Goal: Communication & Community: Answer question/provide support

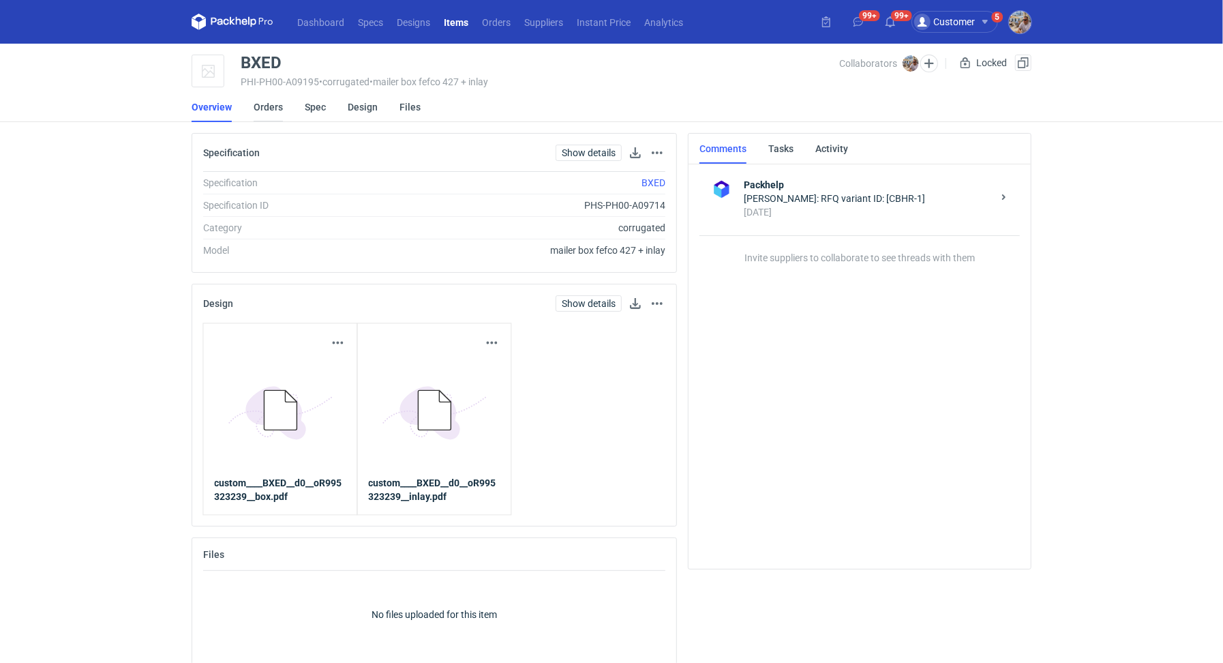
click at [271, 110] on link "Orders" at bounding box center [268, 107] width 29 height 30
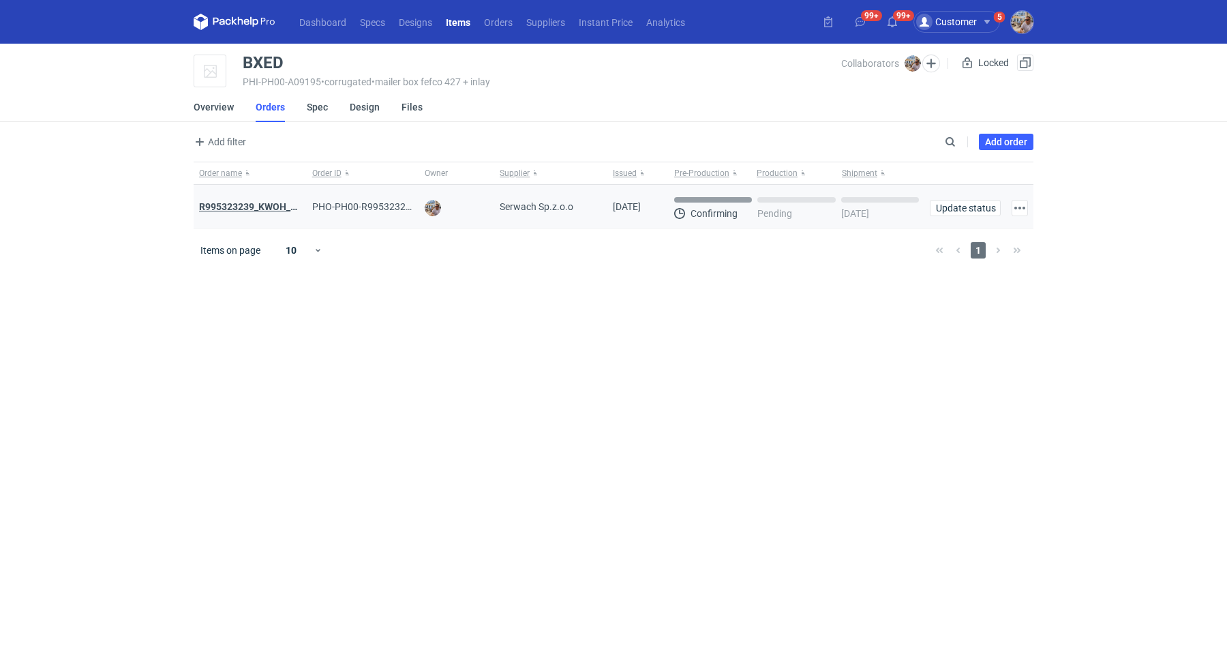
click at [248, 203] on strong "R995323239_KWOH_EIKL_BXED" at bounding box center [268, 206] width 139 height 11
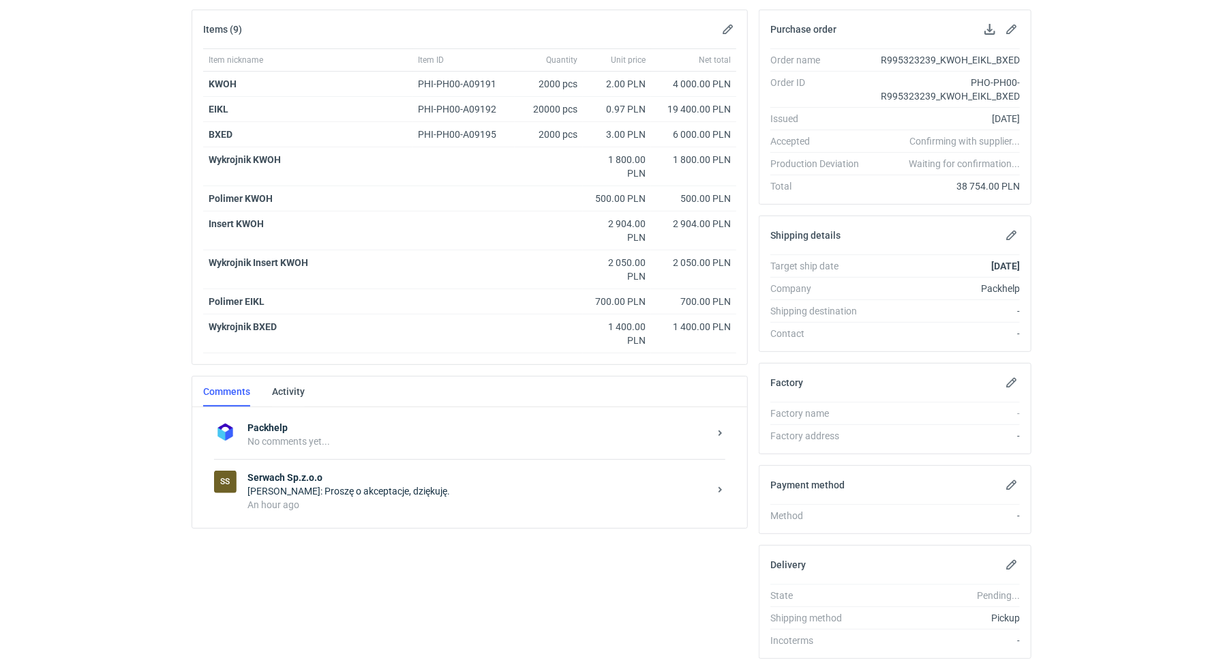
scroll to position [241, 0]
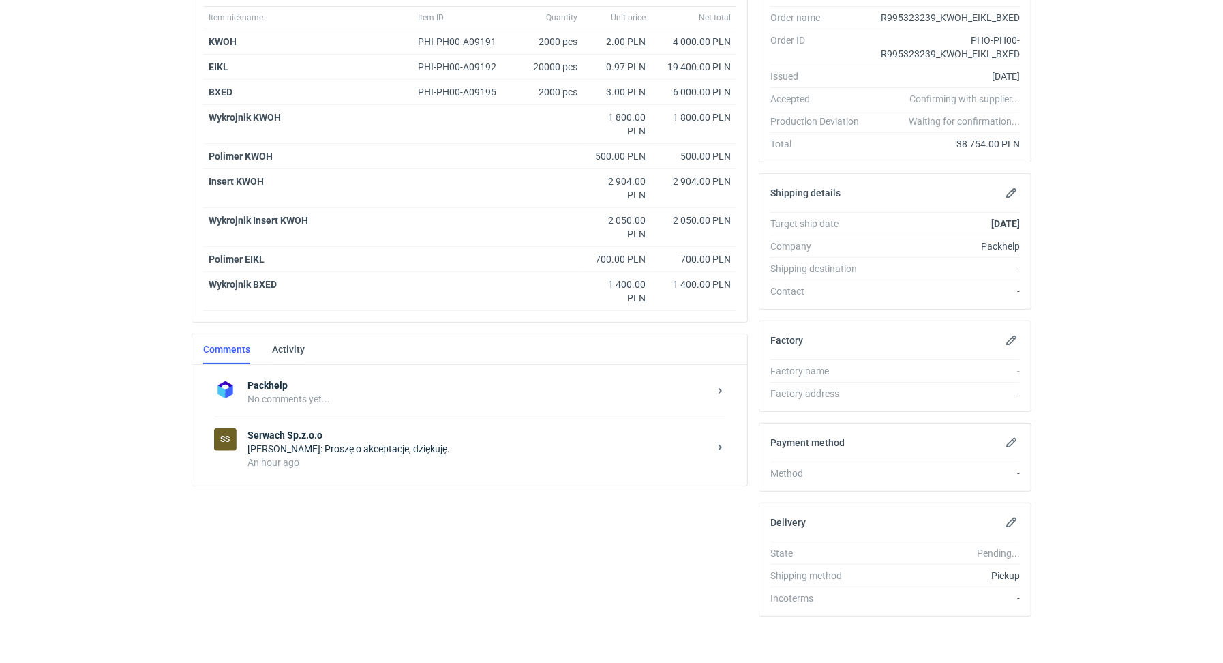
click at [313, 434] on strong "Serwach Sp.z.o.o" at bounding box center [479, 435] width 462 height 14
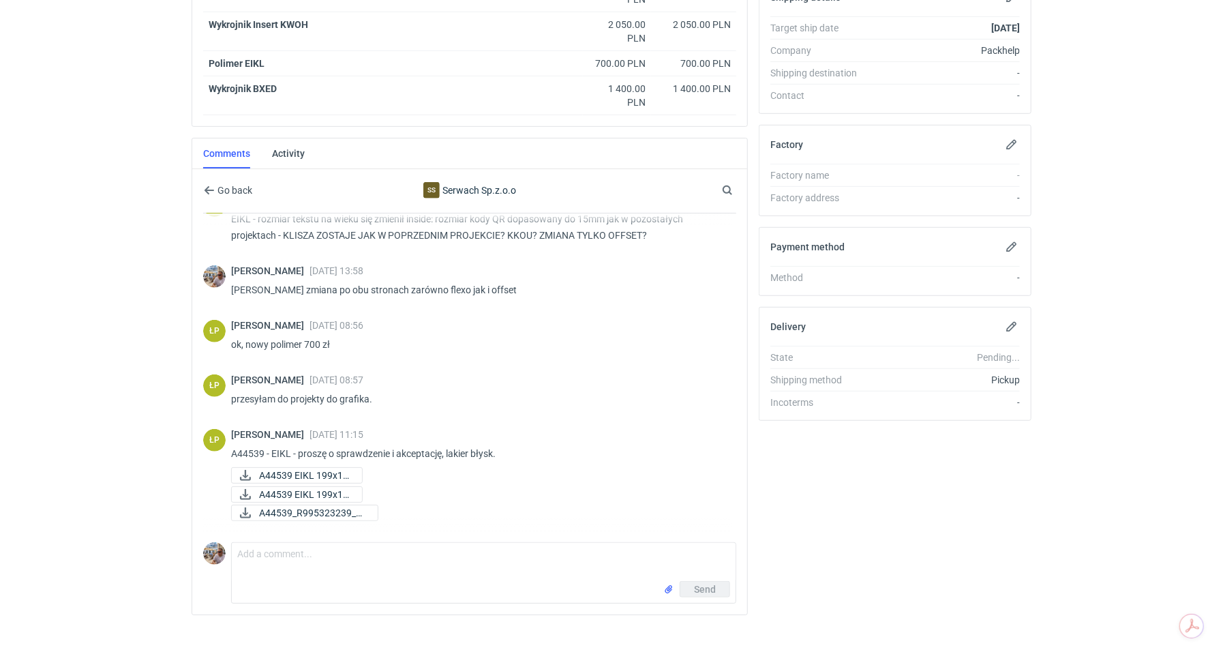
scroll to position [446, 0]
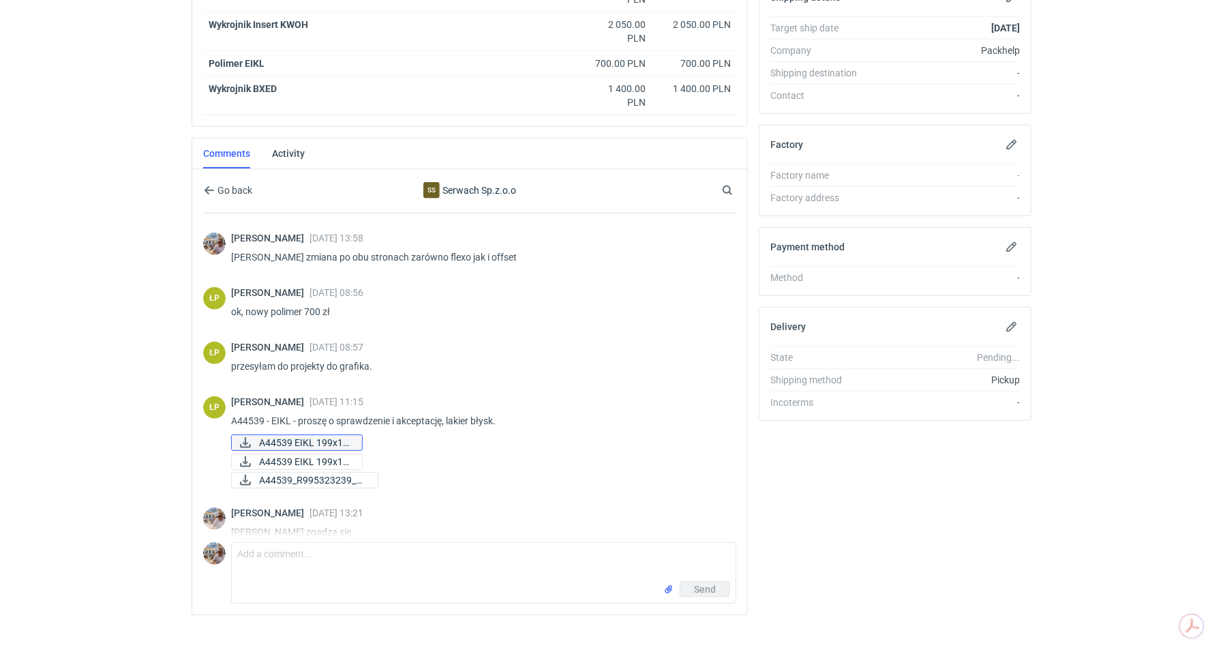
click at [316, 440] on span "A44539 EIKL 199x12..." at bounding box center [305, 442] width 92 height 15
click at [310, 454] on span "A44539 EIKL 199x12..." at bounding box center [305, 461] width 92 height 15
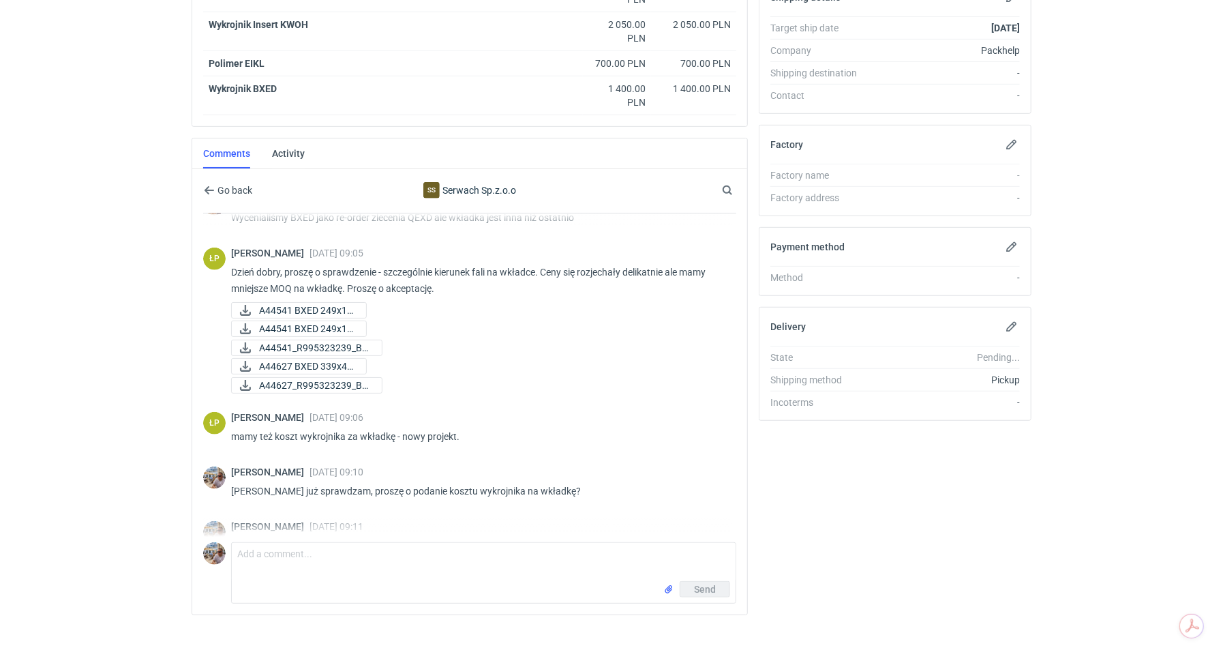
scroll to position [885, 0]
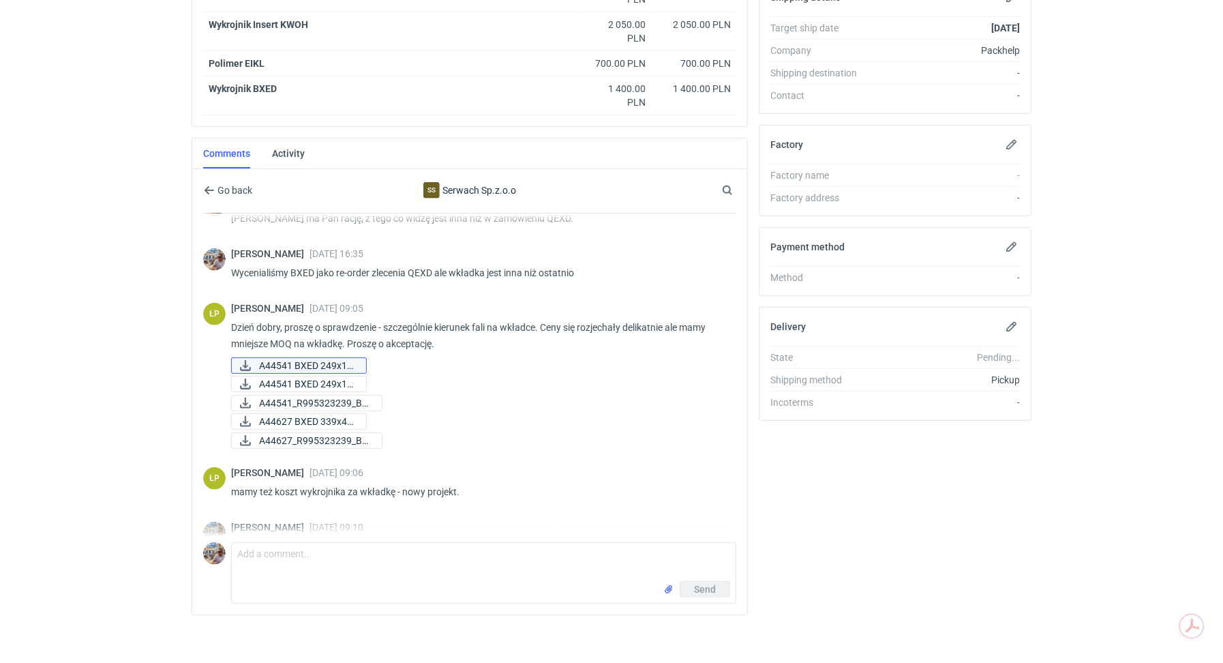
click at [305, 360] on span "A44541 BXED 249x18..." at bounding box center [307, 365] width 96 height 15
click at [302, 377] on span "A44541 BXED 249x18..." at bounding box center [307, 383] width 96 height 15
click at [301, 396] on span "A44541_R995323239_BX..." at bounding box center [315, 403] width 112 height 15
click at [297, 414] on span "A44627 BXED 339x46..." at bounding box center [307, 421] width 96 height 15
click at [300, 440] on span "A44627_R995323239_BX..." at bounding box center [315, 440] width 112 height 15
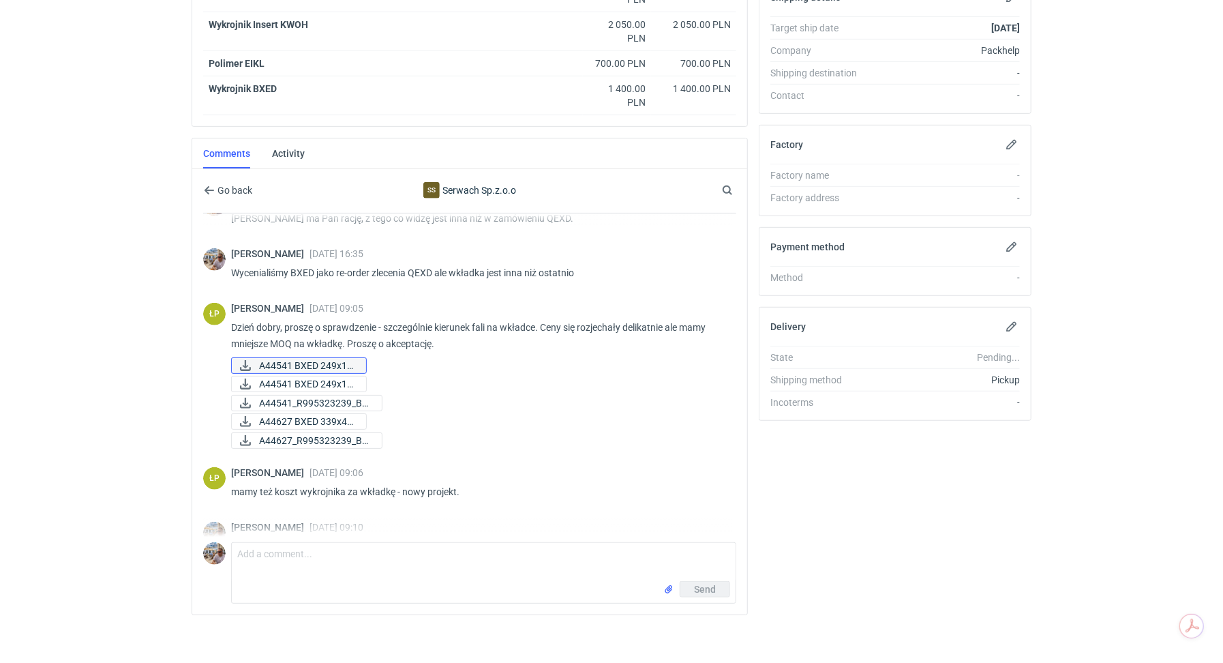
click at [340, 358] on span "A44541 BXED 249x18..." at bounding box center [307, 365] width 96 height 15
click at [315, 377] on span "A44541 BXED 249x18..." at bounding box center [307, 383] width 96 height 15
click at [312, 396] on span "A44541_R995323239_BX..." at bounding box center [315, 403] width 112 height 15
click at [310, 414] on span "A44627 BXED 339x46..." at bounding box center [307, 421] width 96 height 15
click at [305, 437] on span "A44627_R995323239_BX..." at bounding box center [315, 440] width 112 height 15
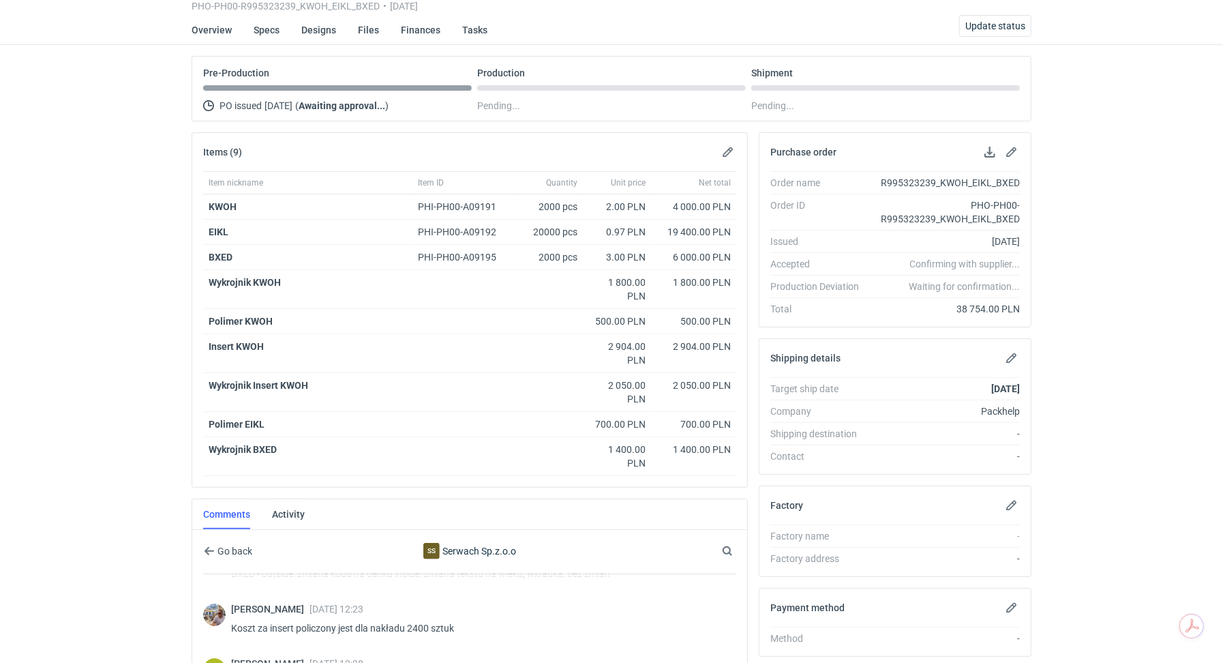
scroll to position [0, 0]
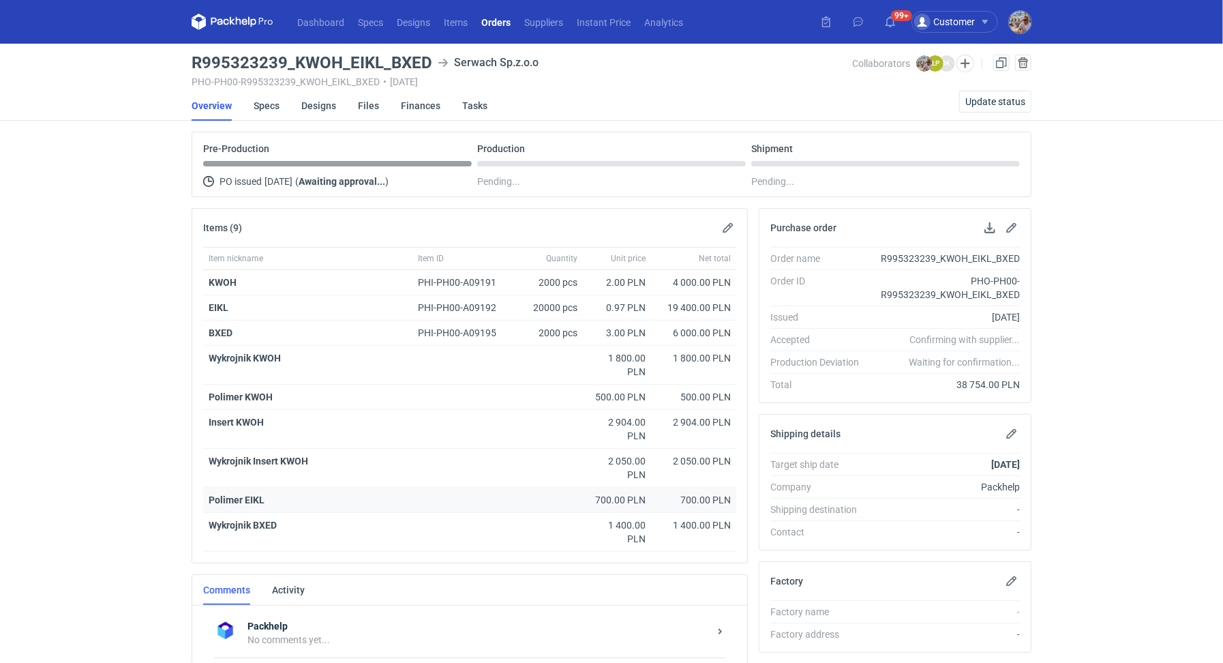
scroll to position [241, 0]
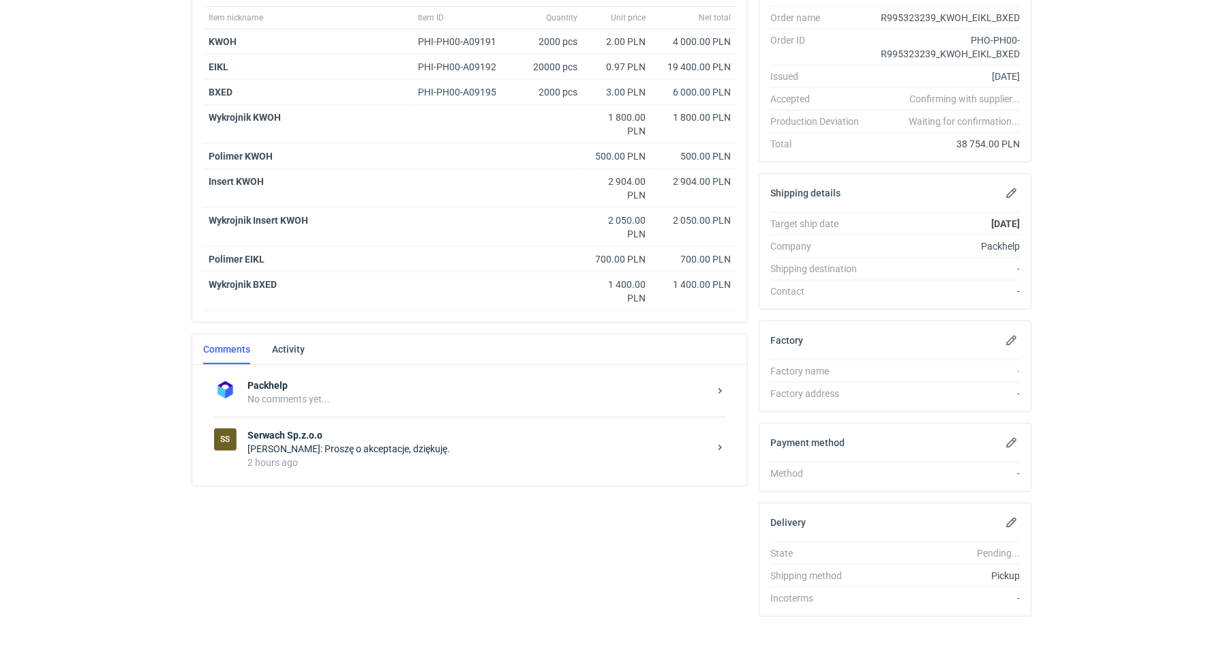
click at [460, 456] on div "2 hours ago" at bounding box center [479, 463] width 462 height 14
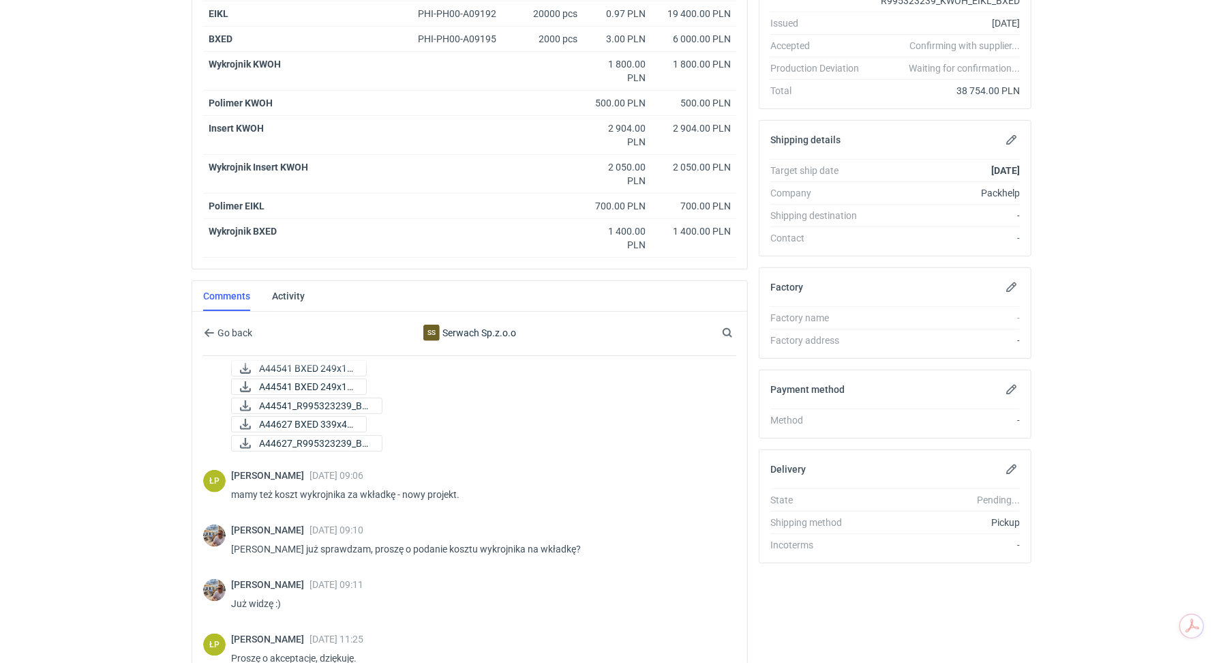
scroll to position [280, 0]
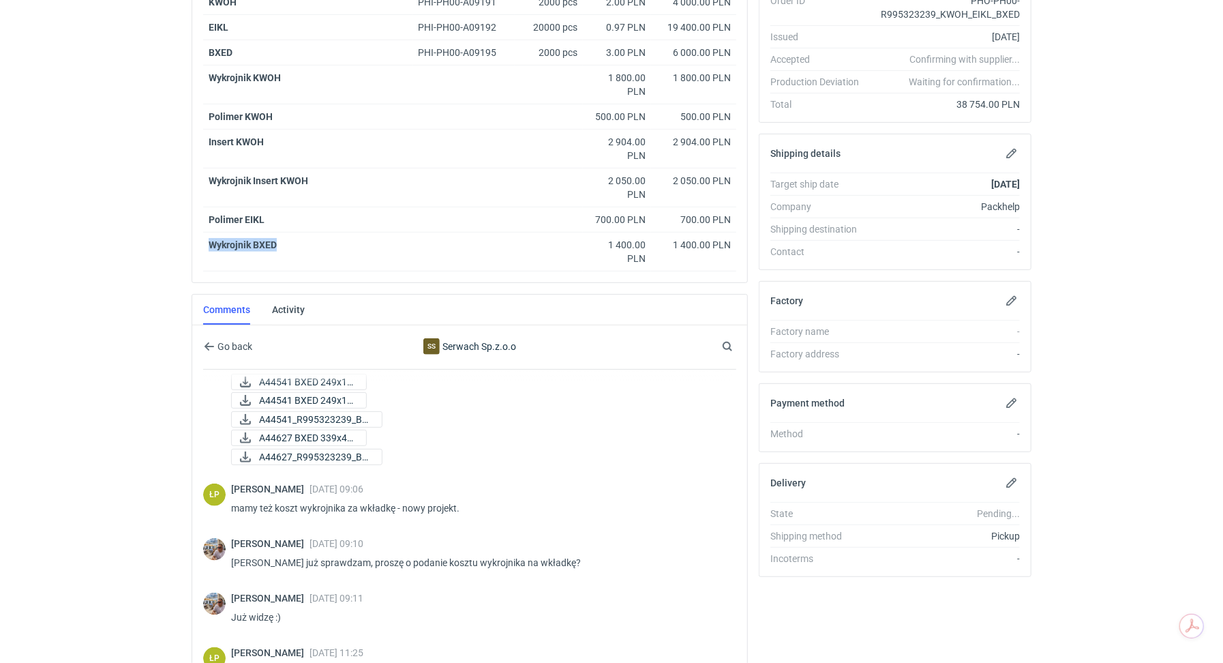
drag, startPoint x: 285, startPoint y: 239, endPoint x: 185, endPoint y: 239, distance: 99.6
click at [185, 239] on div "Dashboard Specs Designs Items Orders Suppliers Instant Price Analytics 99+ 99+ …" at bounding box center [611, 51] width 1223 height 663
copy strong "Wykrojnik BXED"
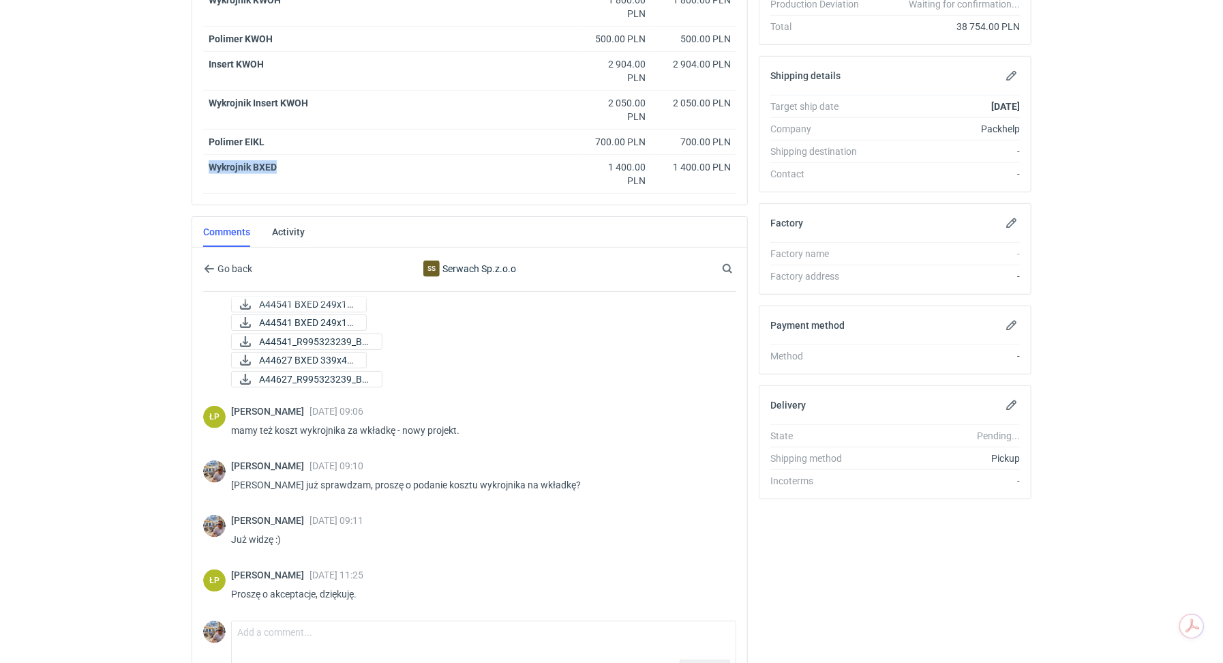
scroll to position [431, 0]
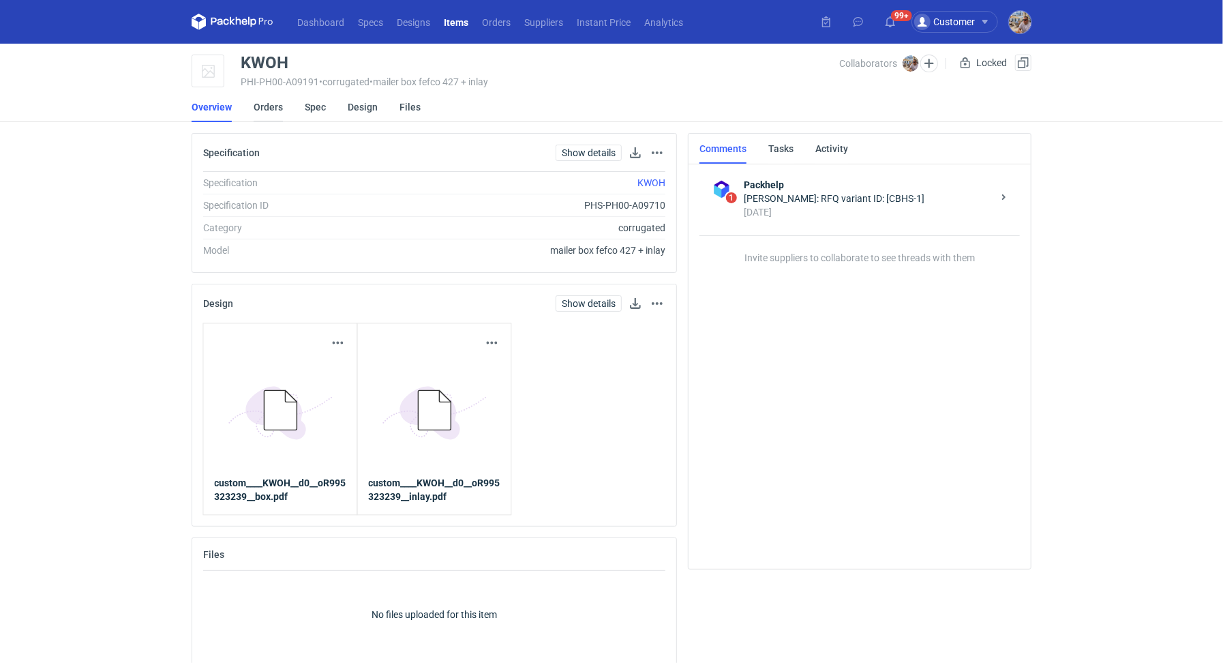
click at [264, 105] on link "Orders" at bounding box center [268, 107] width 29 height 30
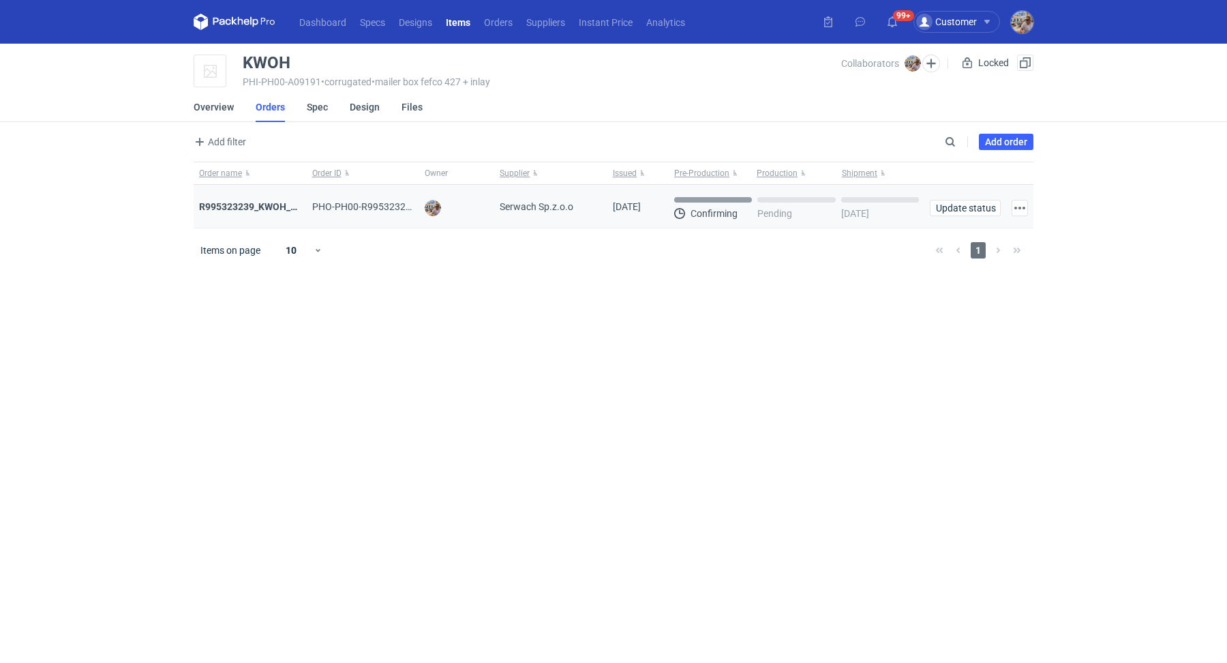
click at [228, 211] on div "R995323239_KWOH_EIKL_BXED" at bounding box center [250, 207] width 102 height 14
click at [233, 204] on strong "R995323239_KWOH_EIKL_BXED" at bounding box center [268, 206] width 139 height 11
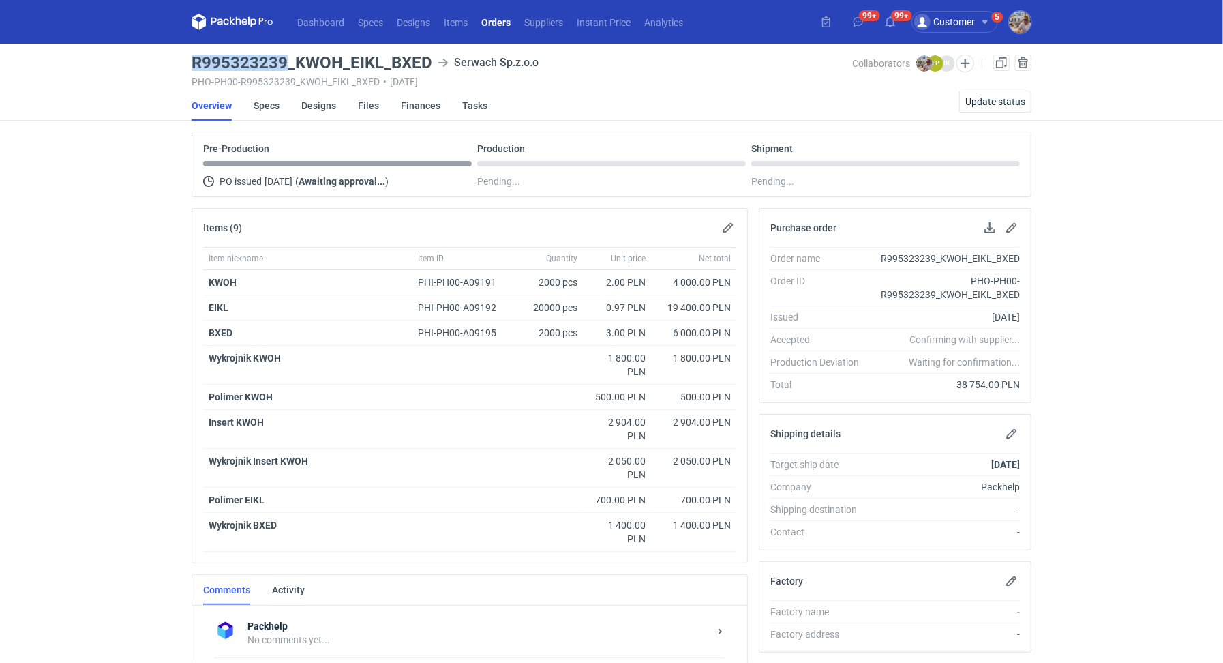
drag, startPoint x: 286, startPoint y: 60, endPoint x: 190, endPoint y: 59, distance: 96.2
click at [190, 59] on main "R995323239_KWOH_EIKL_BXED Serwach Sp.z.o.o PHO-PH00-R995323239_KWOH_EIKL_BXED •…" at bounding box center [611, 478] width 851 height 868
copy h3 "R995323239"
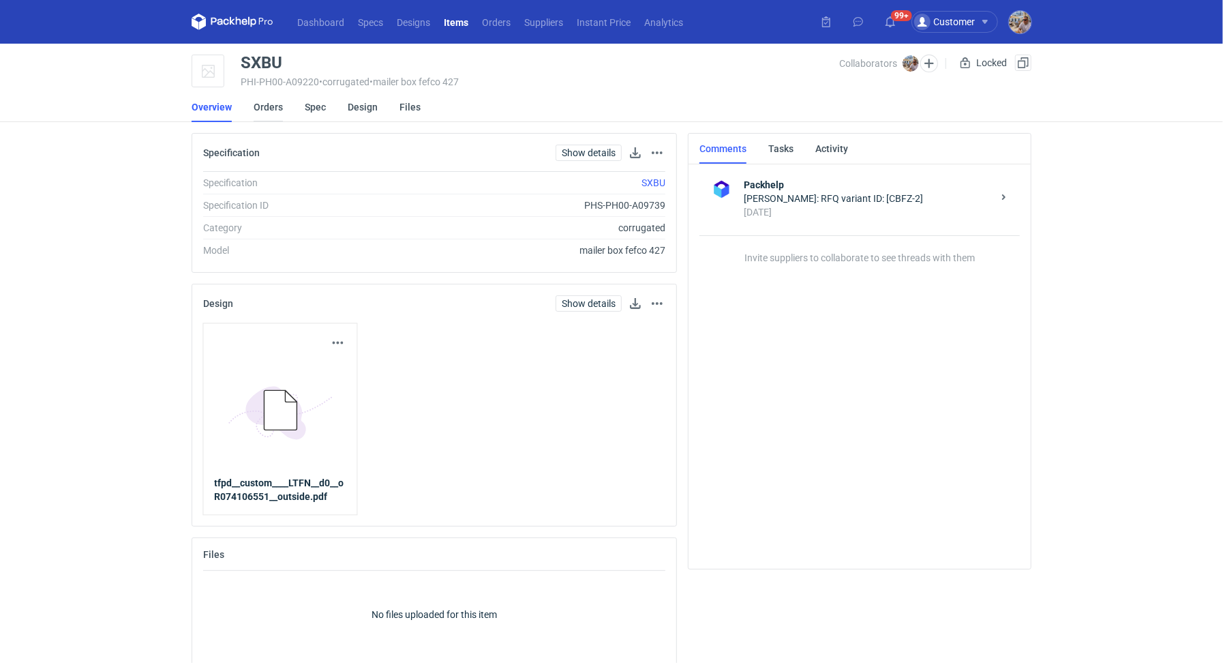
click at [274, 108] on link "Orders" at bounding box center [268, 107] width 29 height 30
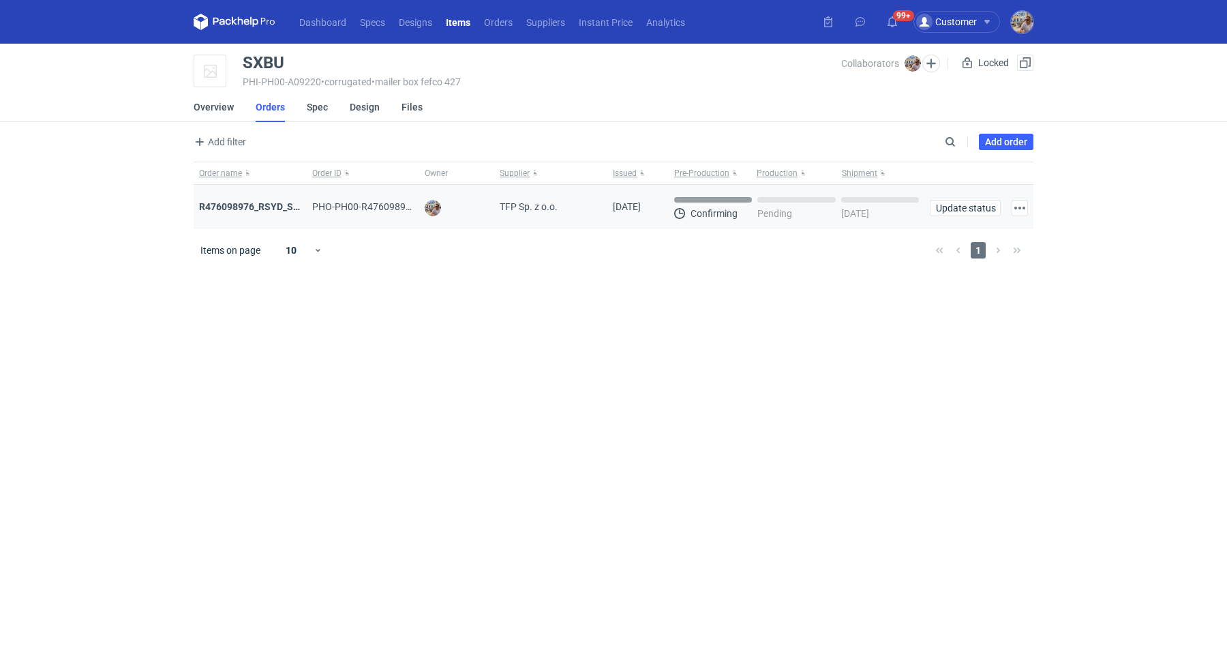
click at [275, 213] on div "R476098976_RSYD_SXBU" at bounding box center [250, 207] width 113 height 44
click at [275, 205] on strong "R476098976_RSYD_SXBU" at bounding box center [255, 206] width 113 height 11
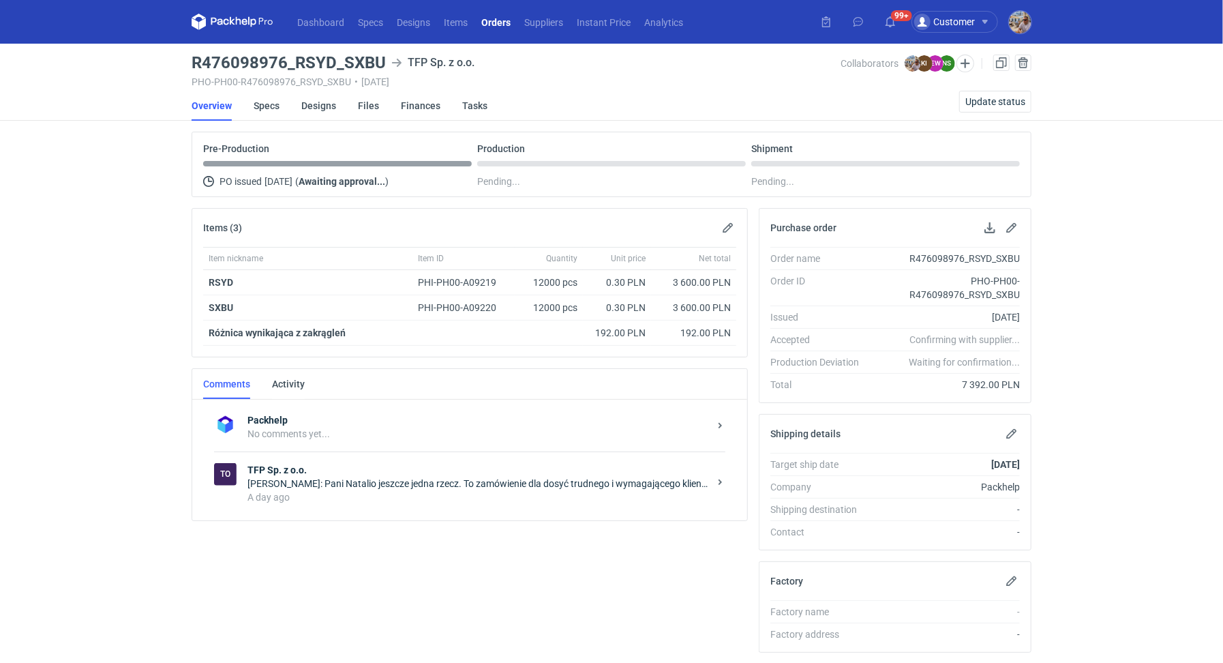
scroll to position [33, 0]
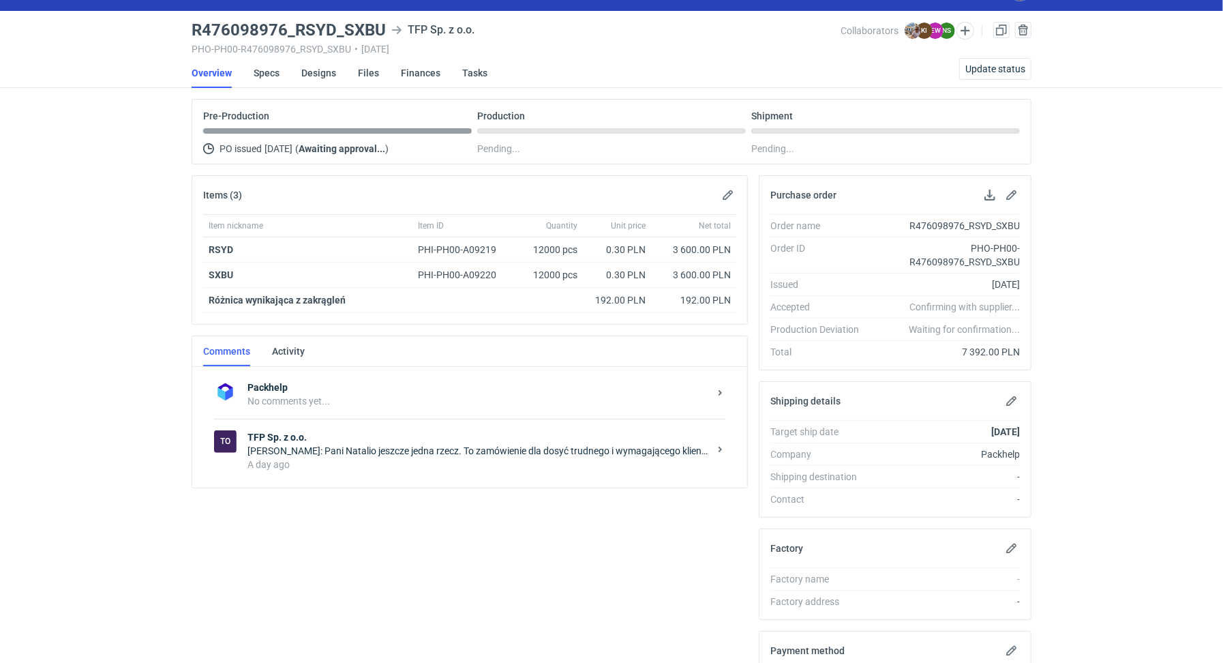
click at [398, 458] on div "A day ago" at bounding box center [479, 465] width 462 height 14
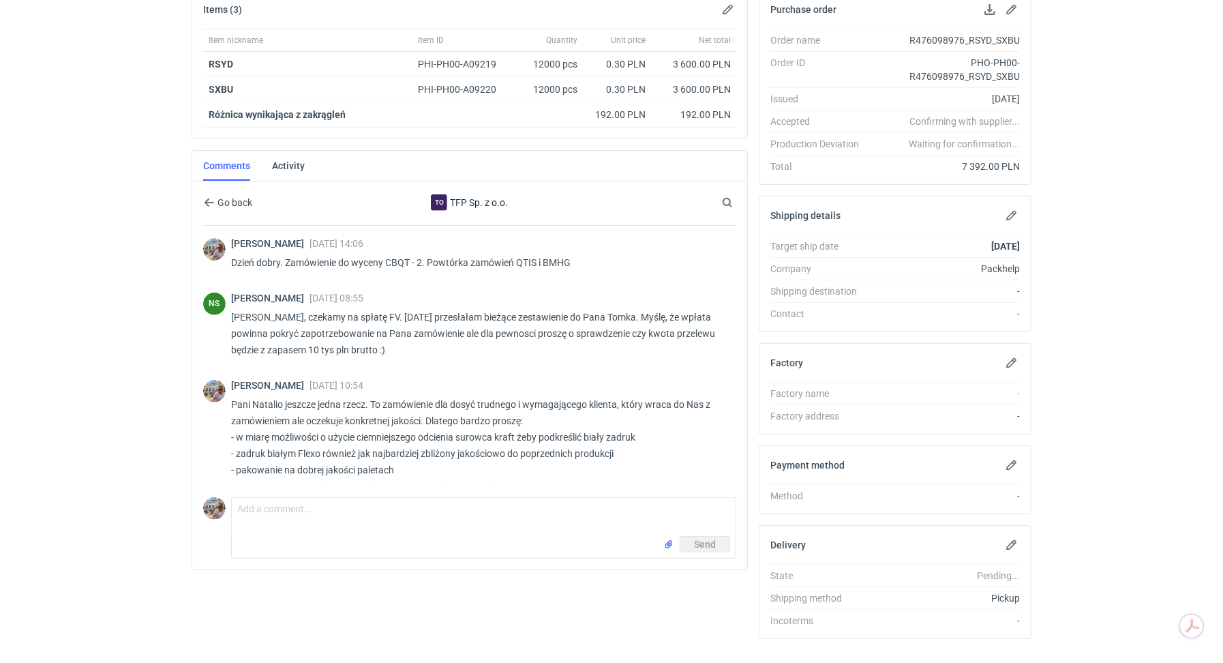
scroll to position [241, 0]
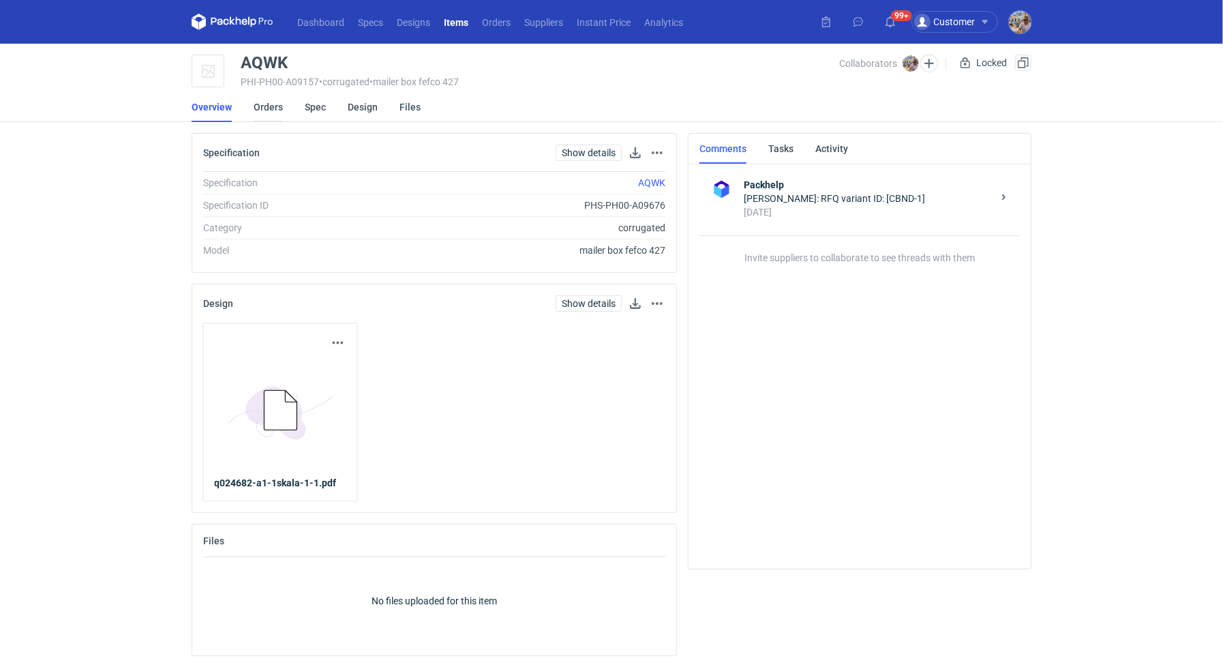
click at [265, 111] on link "Orders" at bounding box center [268, 107] width 29 height 30
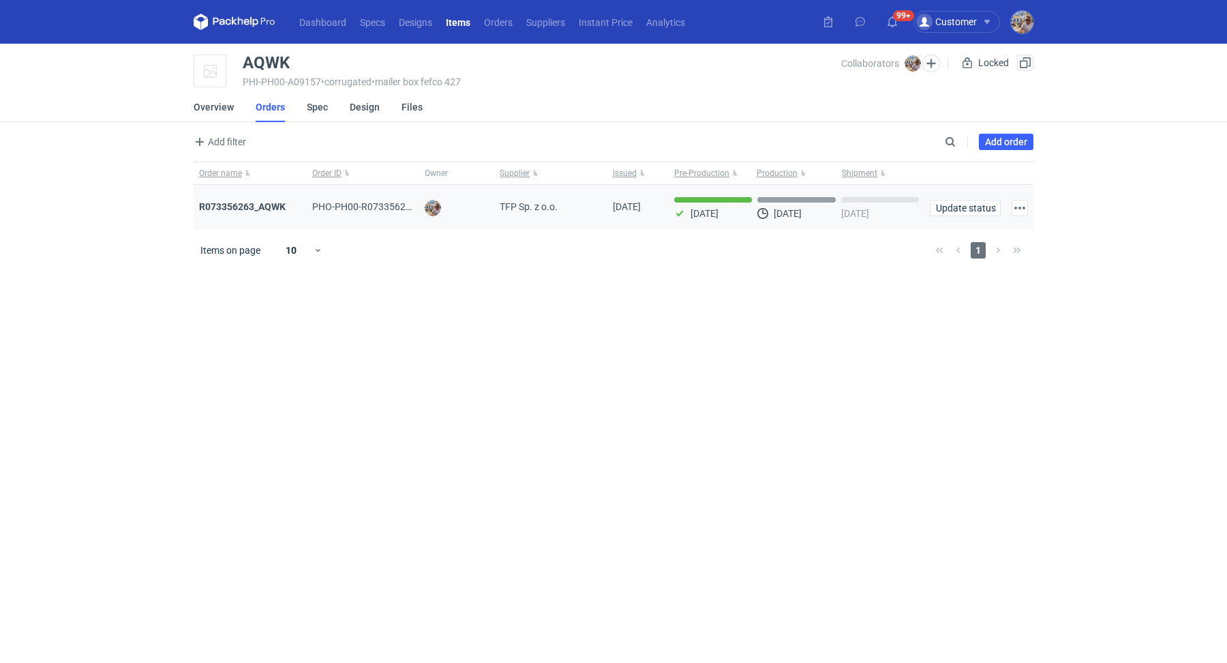
click at [269, 200] on div "R073356263_AQWK" at bounding box center [250, 207] width 102 height 14
click at [265, 203] on strong "R073356263_AQWK" at bounding box center [242, 206] width 87 height 11
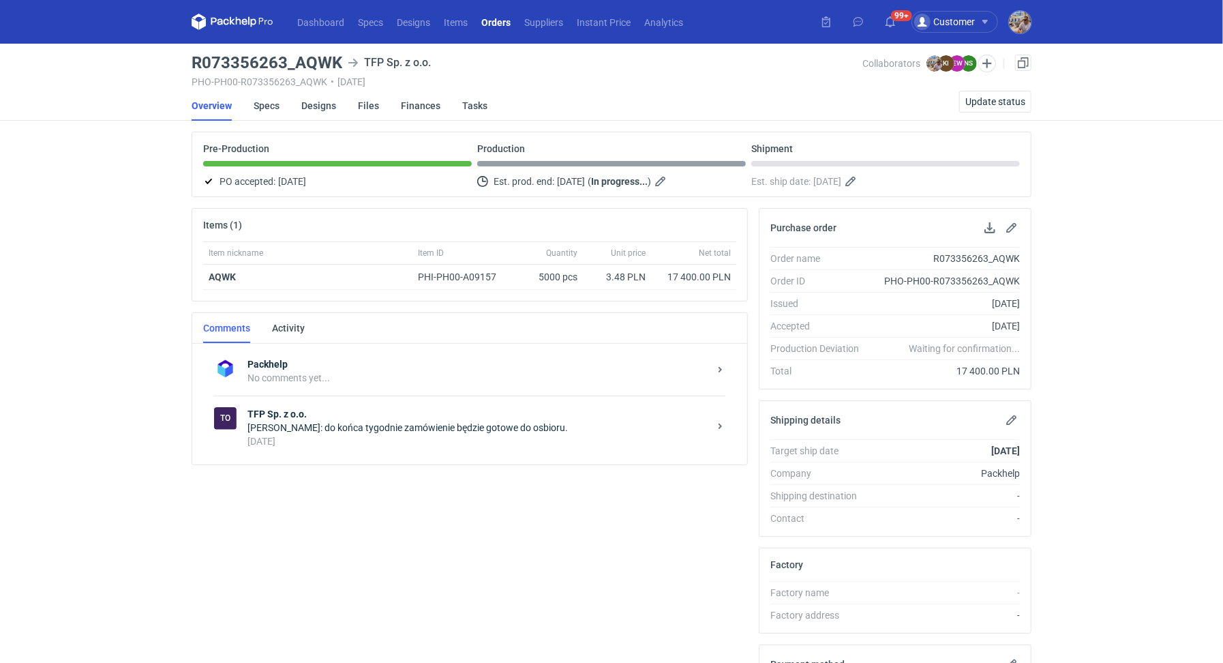
click at [432, 443] on div "2 days ago" at bounding box center [479, 441] width 462 height 14
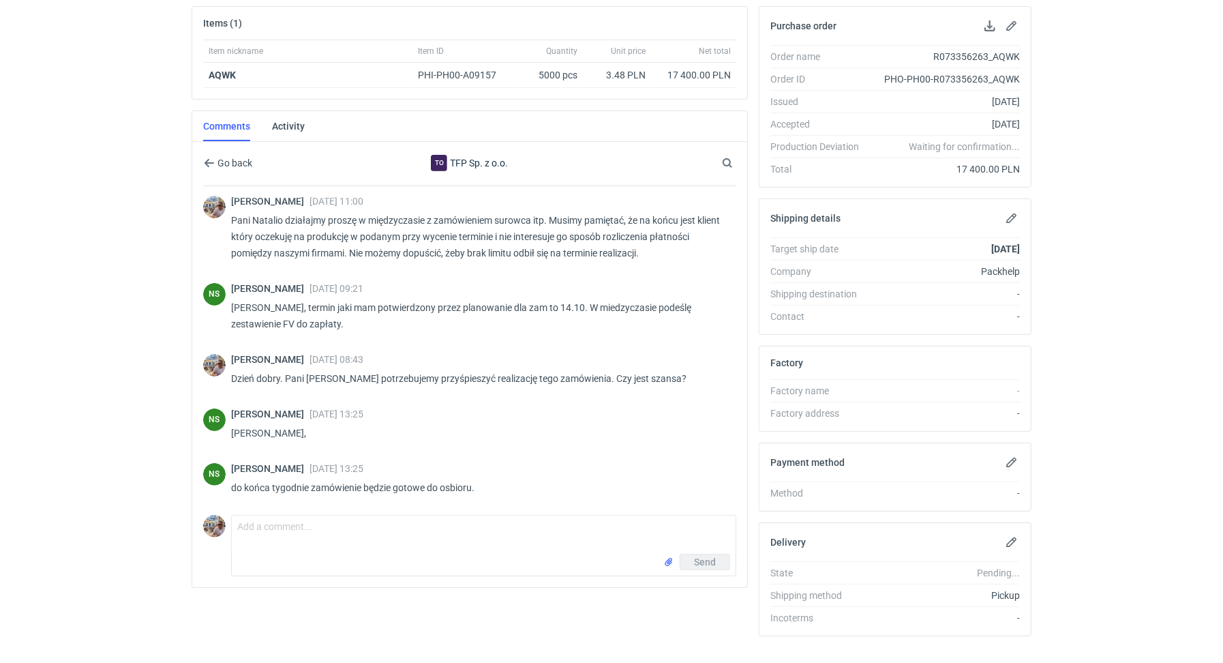
scroll to position [222, 0]
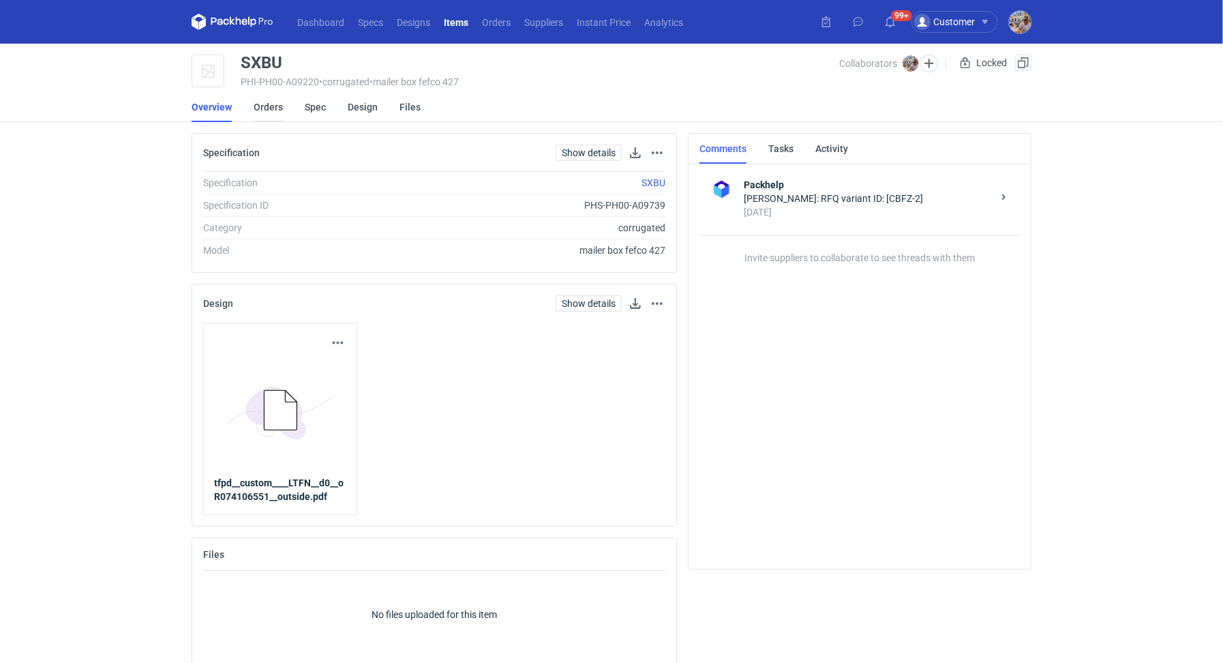
click at [281, 108] on link "Orders" at bounding box center [268, 107] width 29 height 30
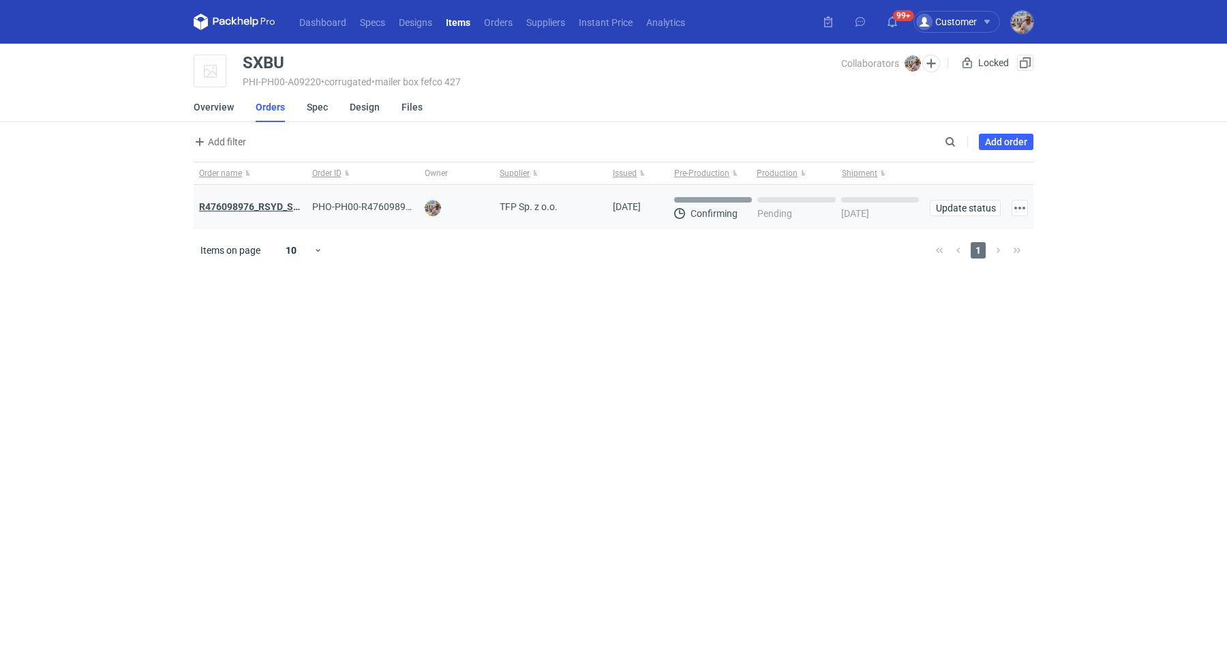
click at [285, 202] on strong "R476098976_RSYD_SXBU" at bounding box center [255, 206] width 113 height 11
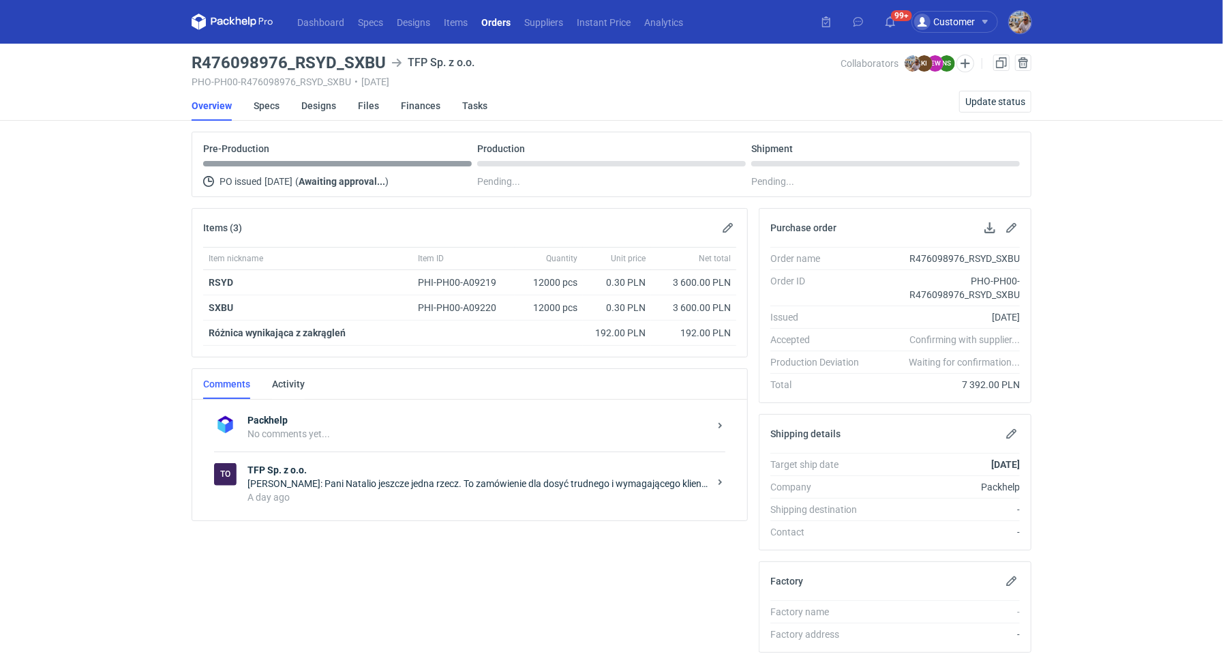
click at [309, 477] on div "Michał Palasek: Pani Natalio jeszcze jedna rzecz. To zamówienie dla dosyć trudn…" at bounding box center [479, 484] width 462 height 14
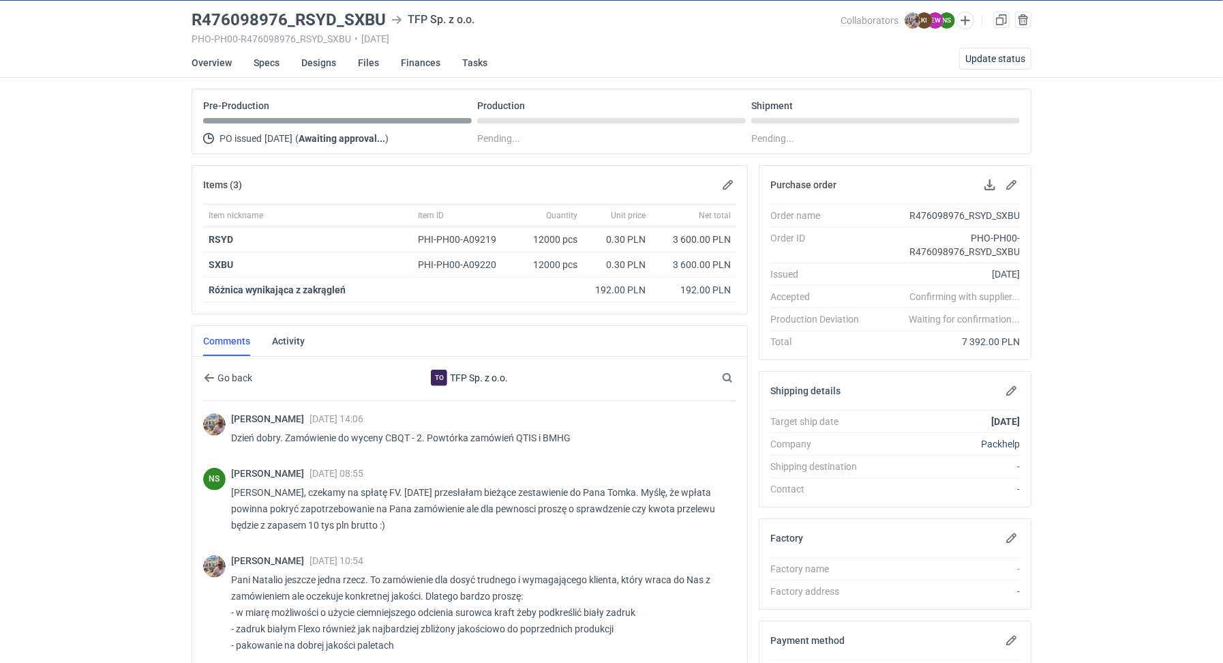
scroll to position [241, 0]
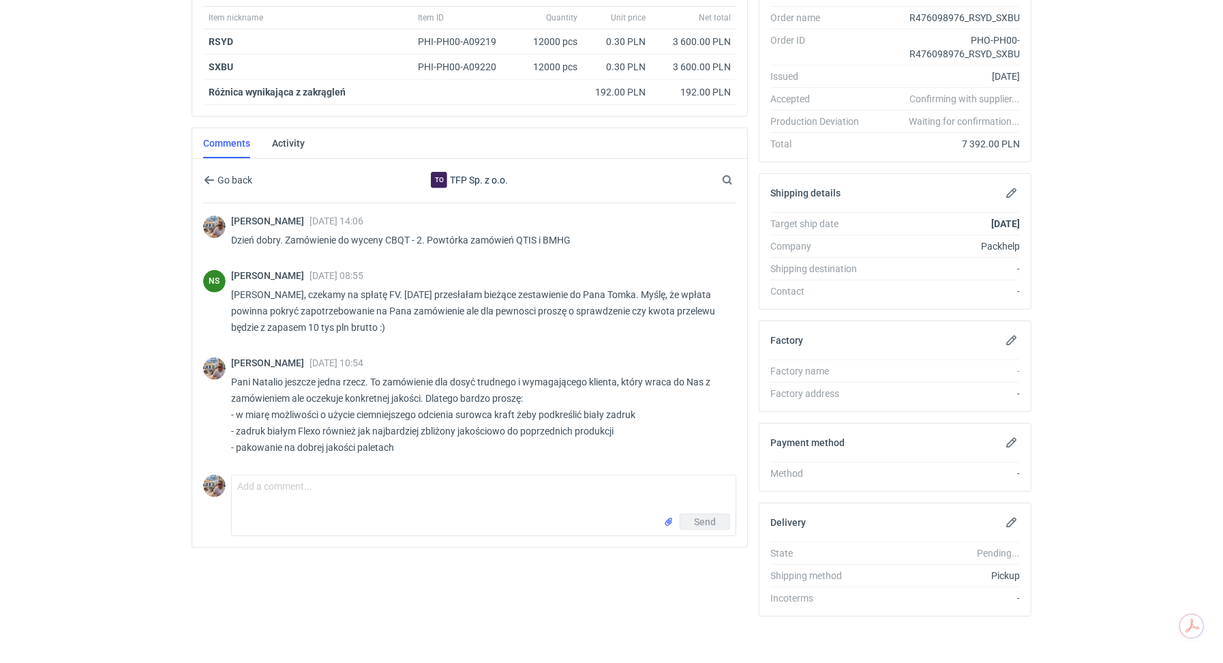
click at [303, 513] on div "Send" at bounding box center [484, 524] width 504 height 22
click at [305, 504] on textarea "Comment message" at bounding box center [484, 494] width 504 height 38
type textarea "Pani Natalio czy tutaj mamy już może jakiś termin realizacji?"
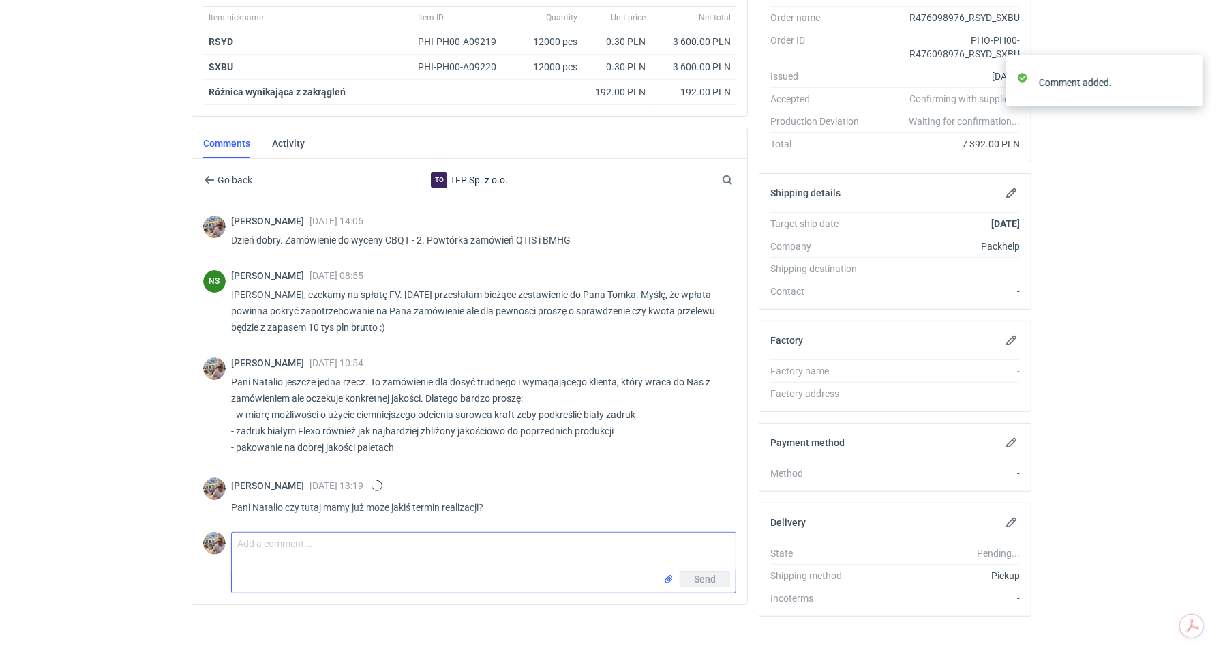
scroll to position [2, 0]
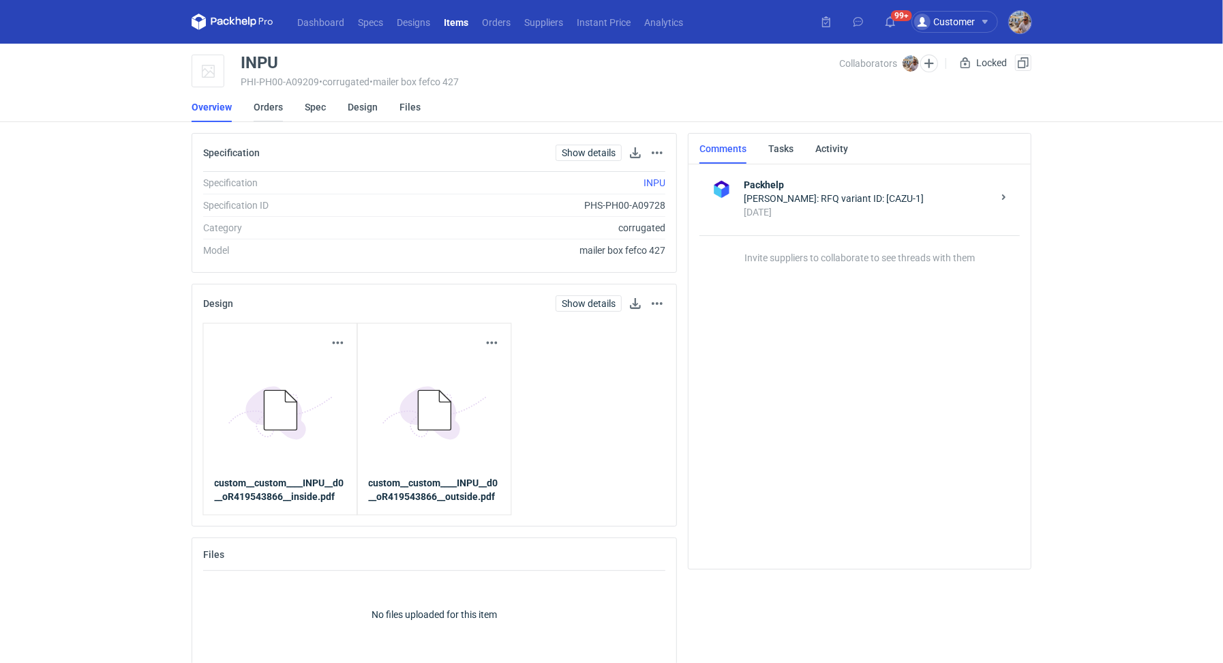
click at [279, 105] on link "Orders" at bounding box center [268, 107] width 29 height 30
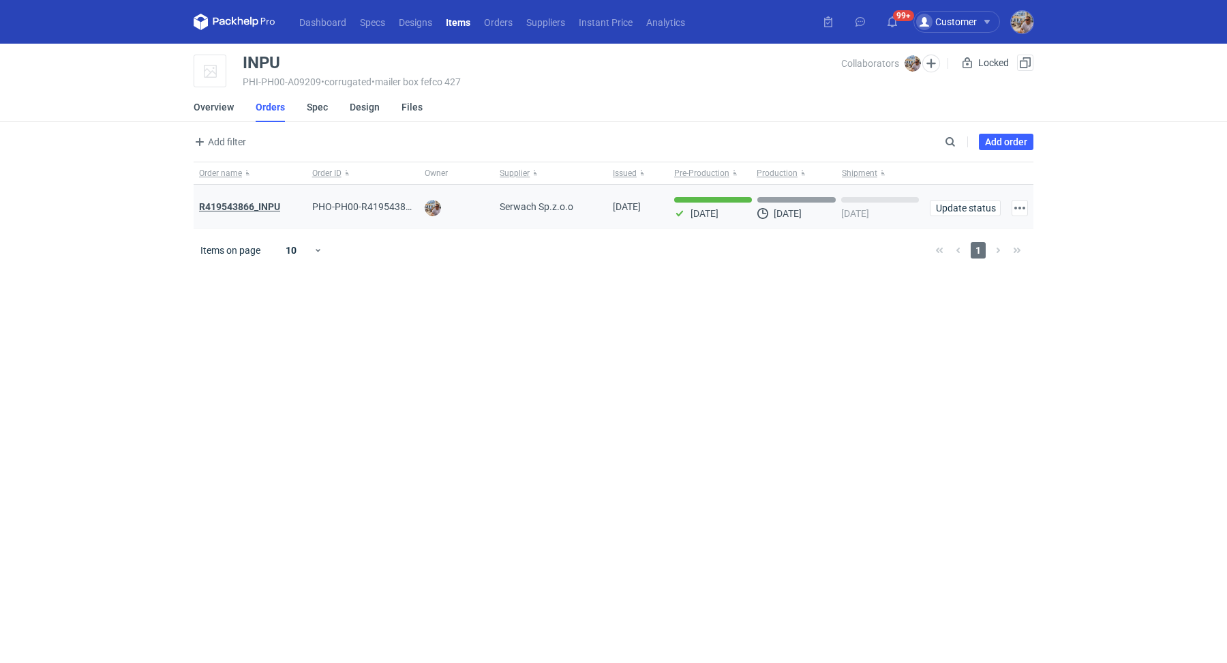
click at [248, 204] on strong "R419543866_INPU" at bounding box center [239, 206] width 81 height 11
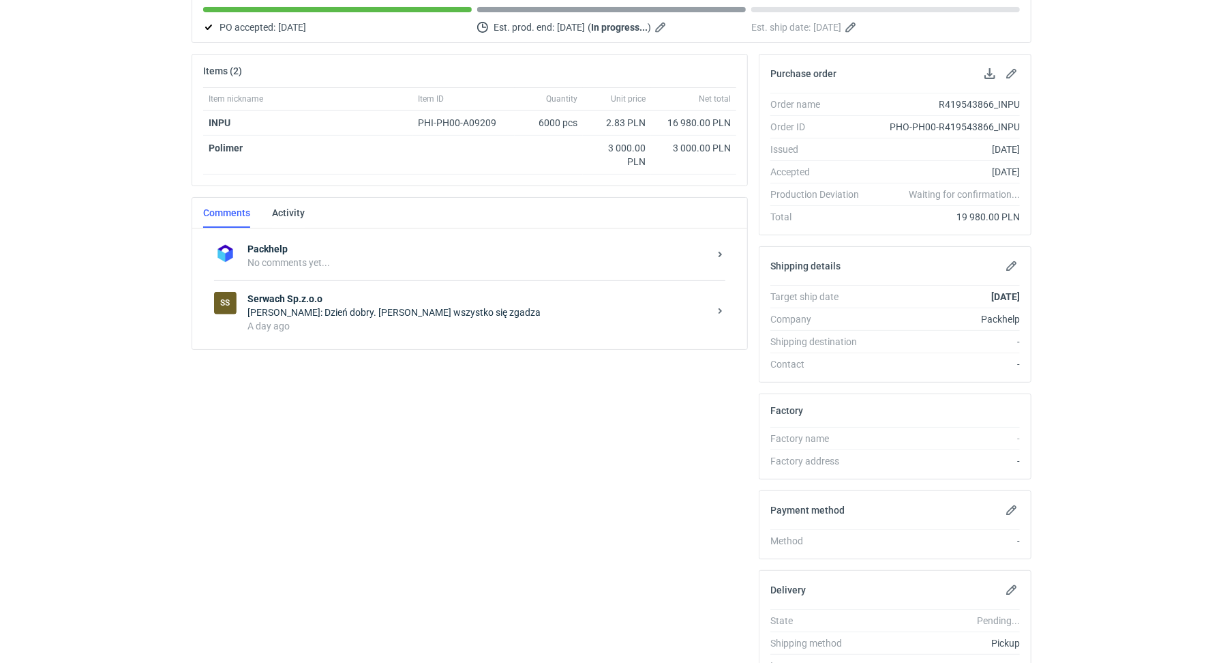
scroll to position [222, 0]
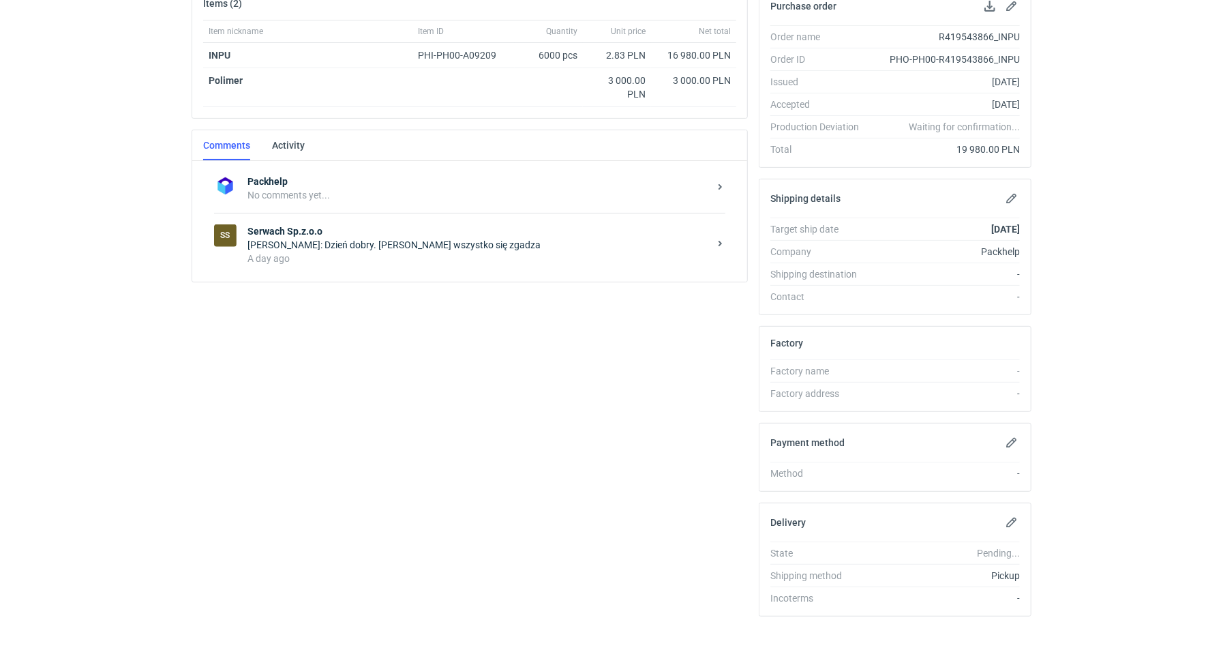
click at [331, 252] on div "A day ago" at bounding box center [479, 259] width 462 height 14
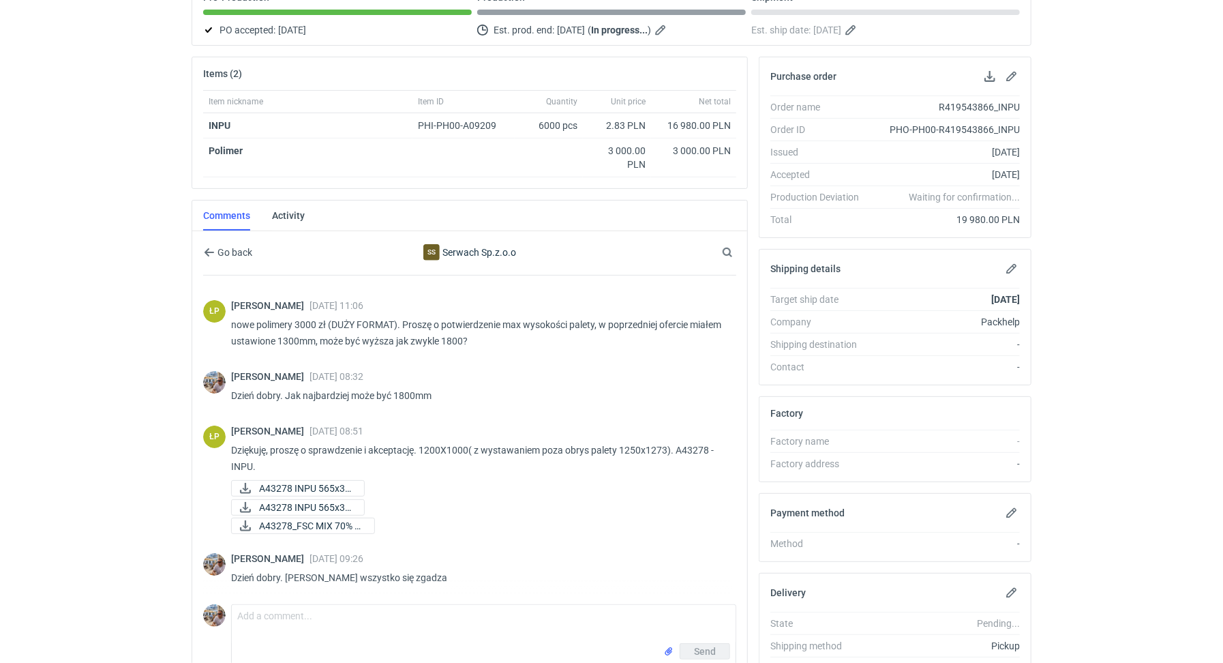
scroll to position [222, 0]
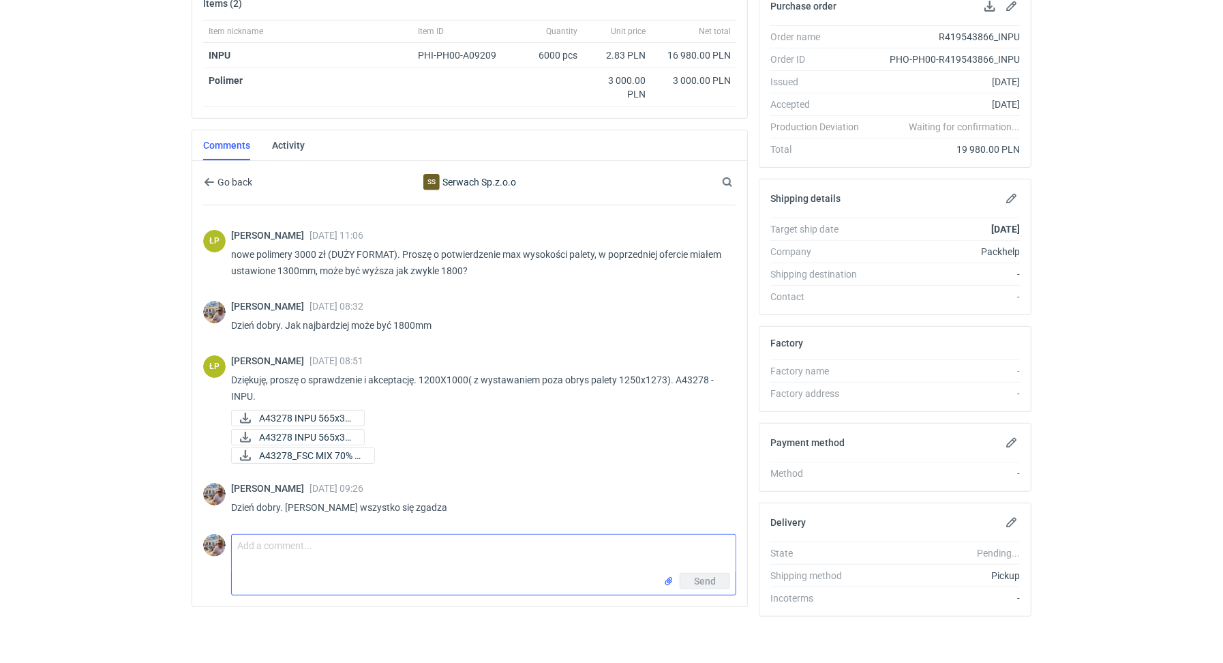
click at [295, 564] on textarea "Comment message" at bounding box center [484, 554] width 504 height 38
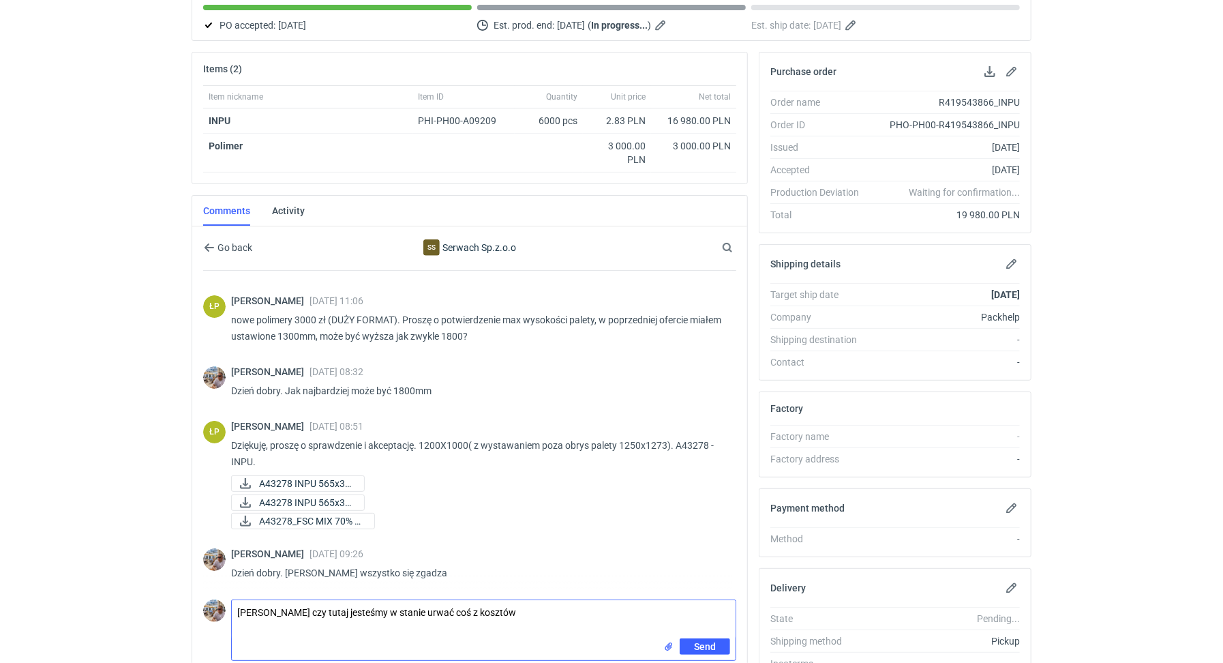
scroll to position [197, 0]
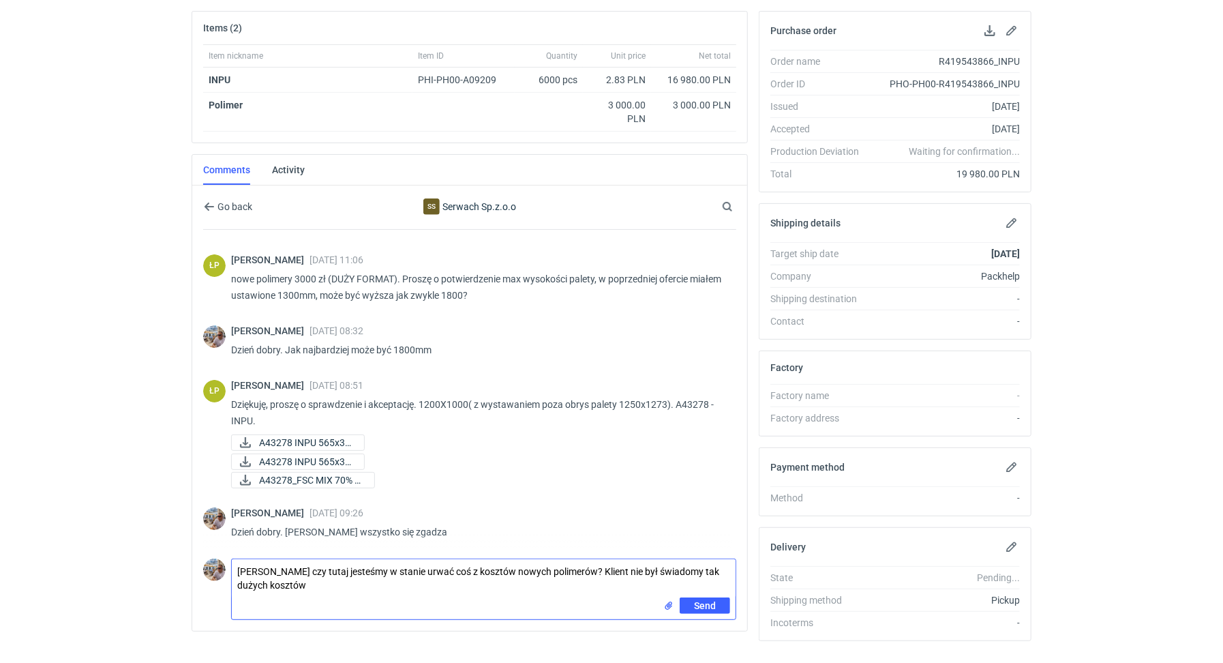
type textarea "[PERSON_NAME] czy tutaj jesteśmy w stanie urwać coś z kosztów nowych polimerów?…"
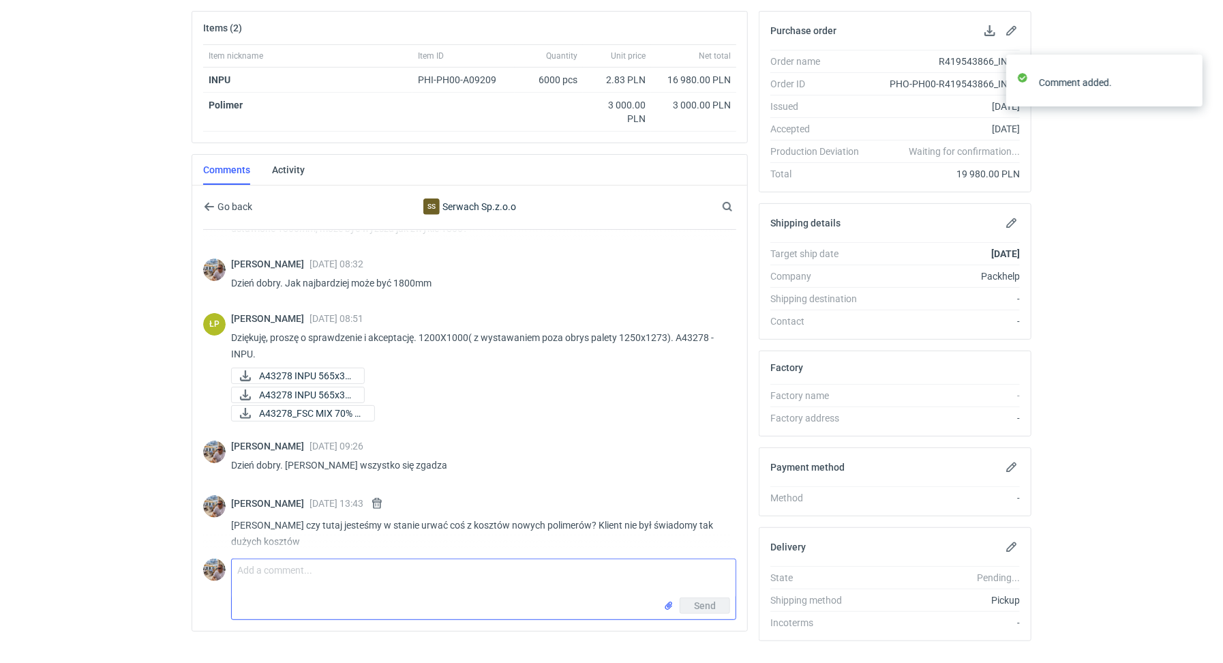
scroll to position [135, 0]
